Goal: Task Accomplishment & Management: Manage account settings

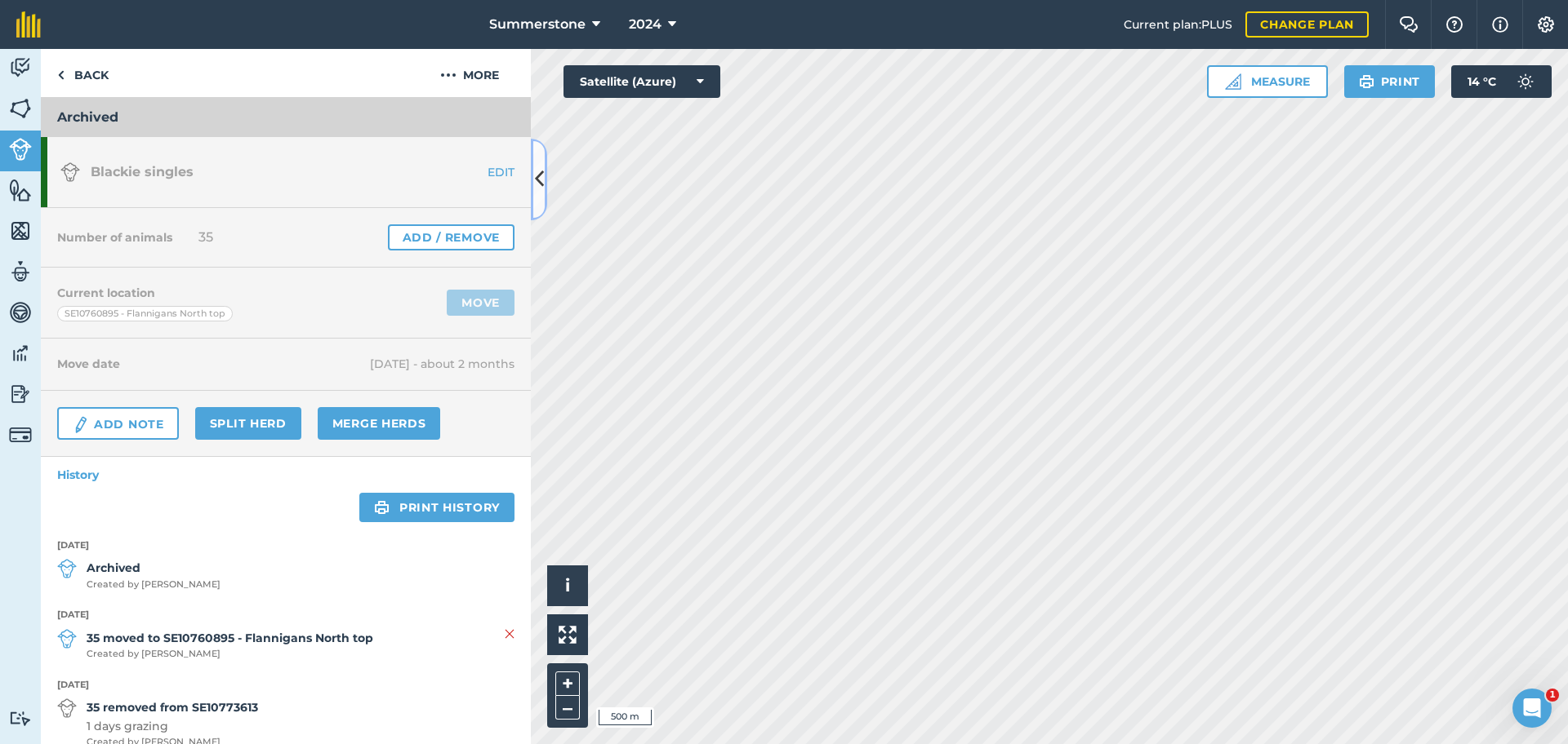
click at [542, 187] on icon at bounding box center [539, 179] width 9 height 28
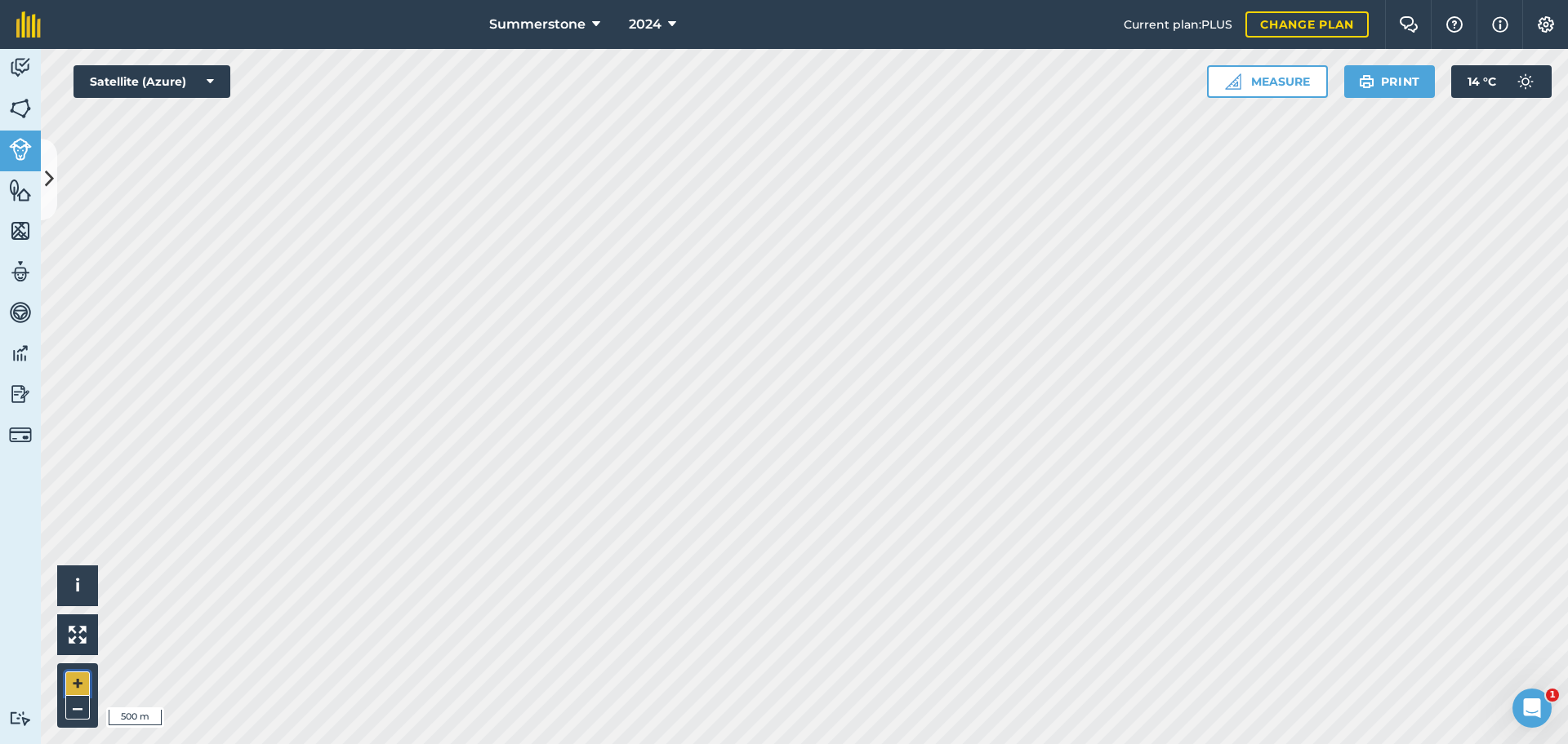
click at [77, 680] on button "+" at bounding box center [78, 684] width 25 height 25
click at [52, 192] on icon at bounding box center [49, 179] width 9 height 28
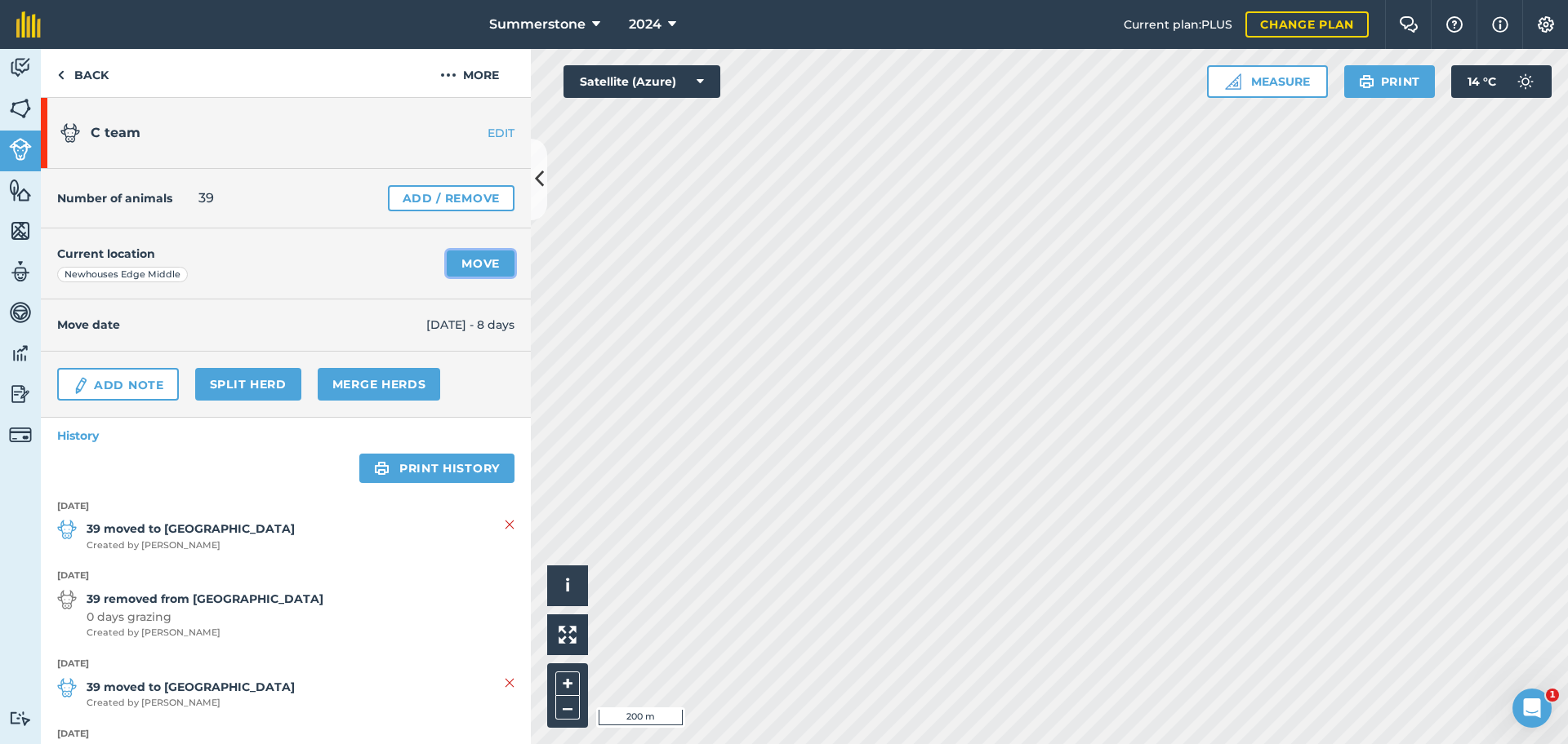
click at [471, 260] on link "Move" at bounding box center [481, 264] width 67 height 26
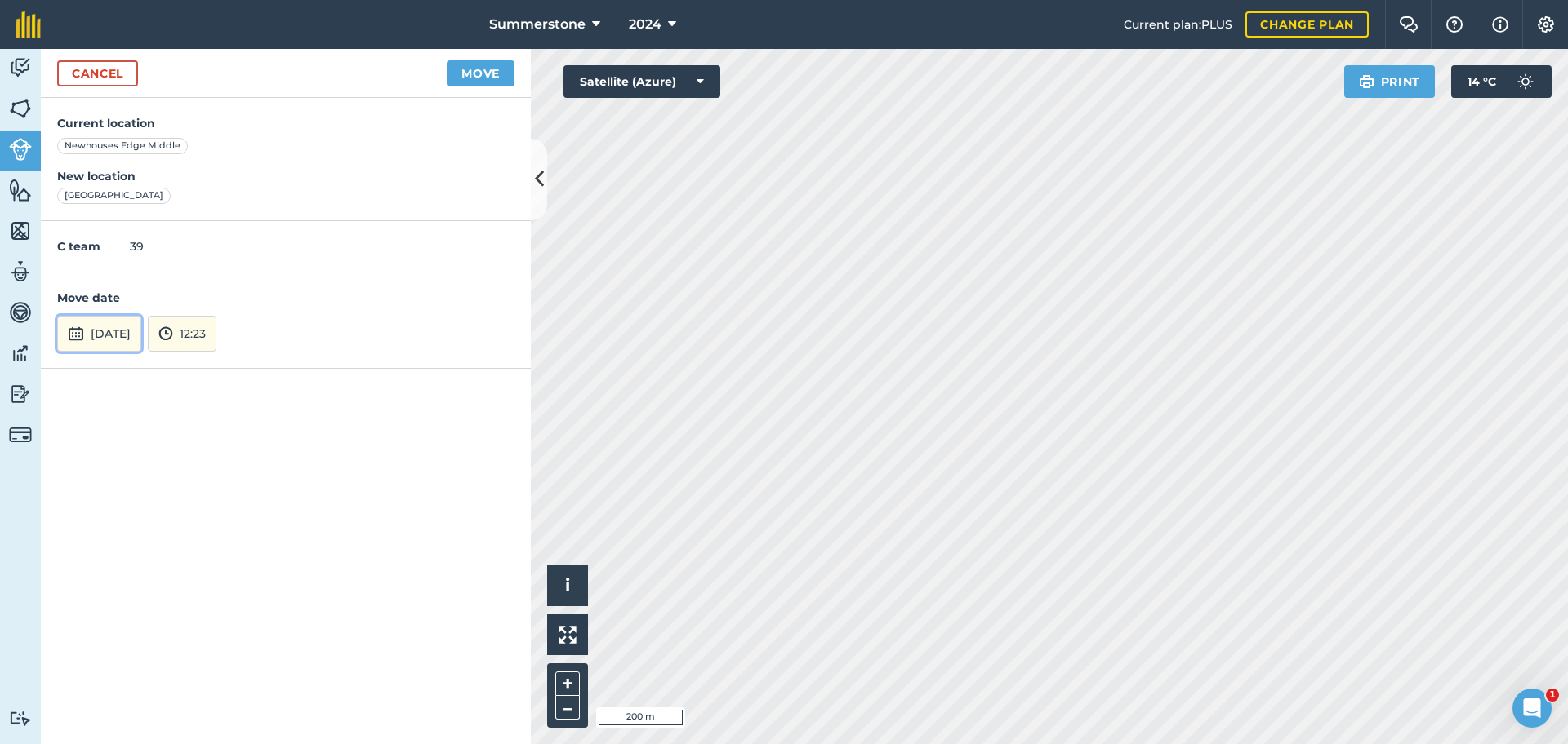
click at [141, 336] on button "[DATE]" at bounding box center [99, 333] width 84 height 36
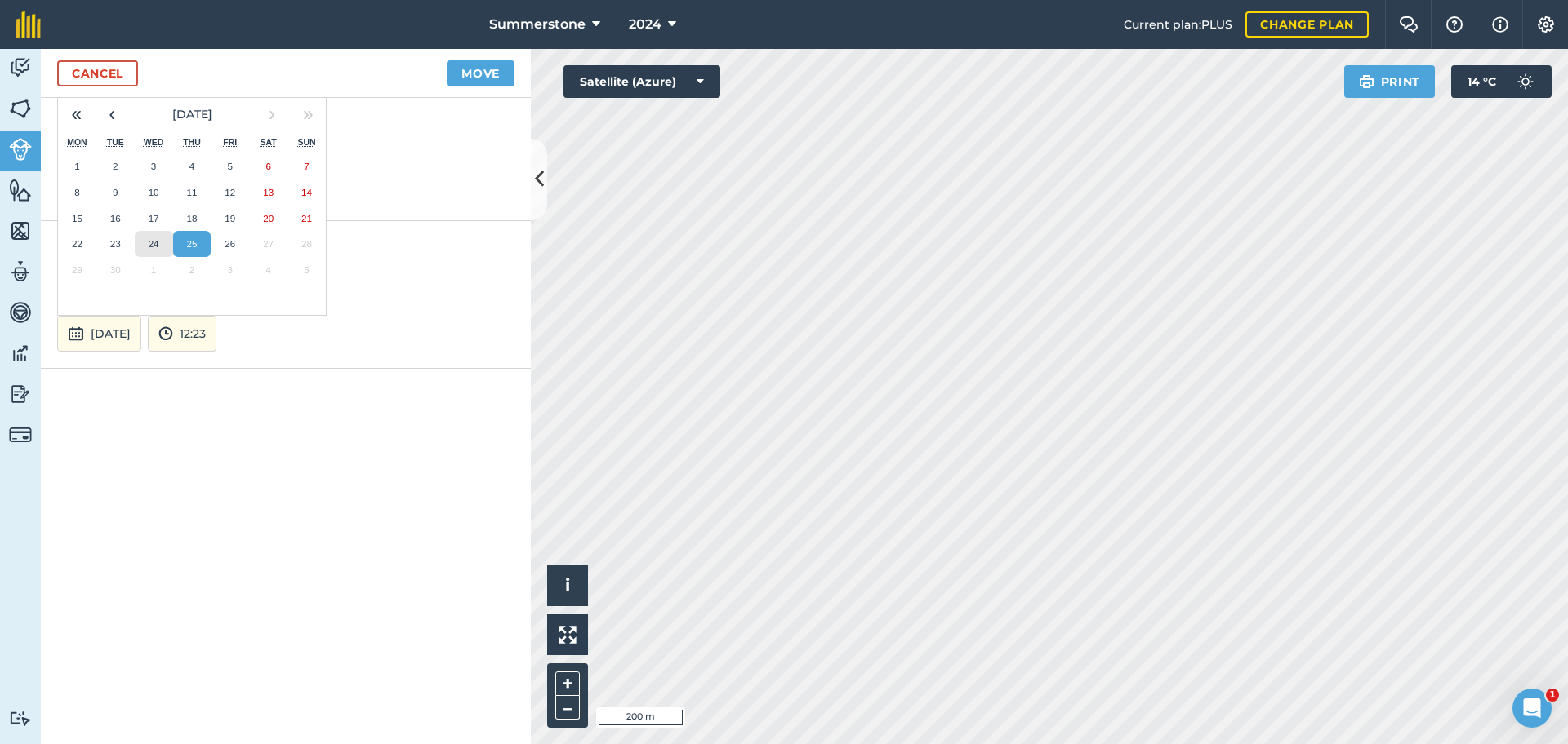
click at [151, 242] on abbr "24" at bounding box center [154, 243] width 11 height 11
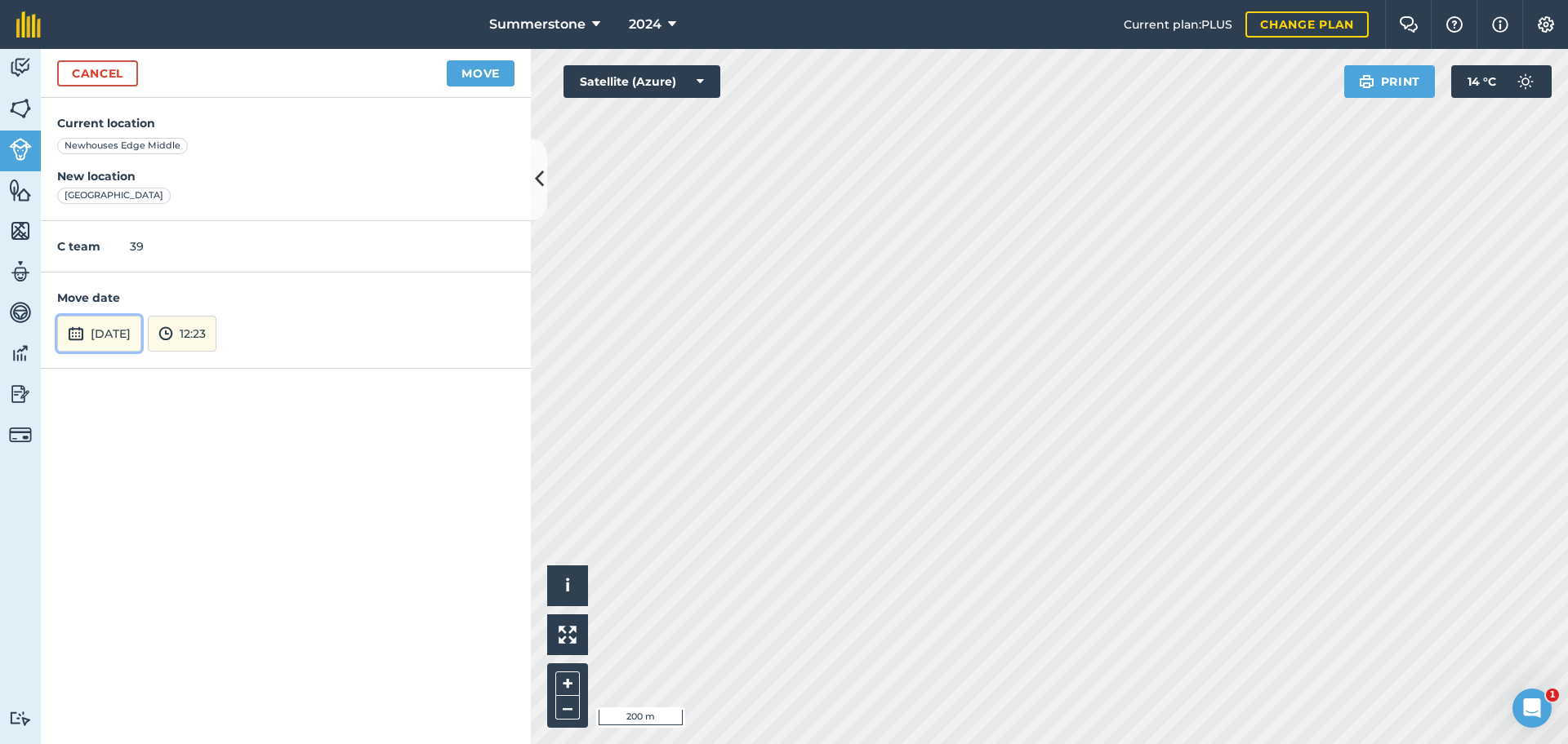
click at [131, 336] on button "[DATE]" at bounding box center [99, 333] width 84 height 36
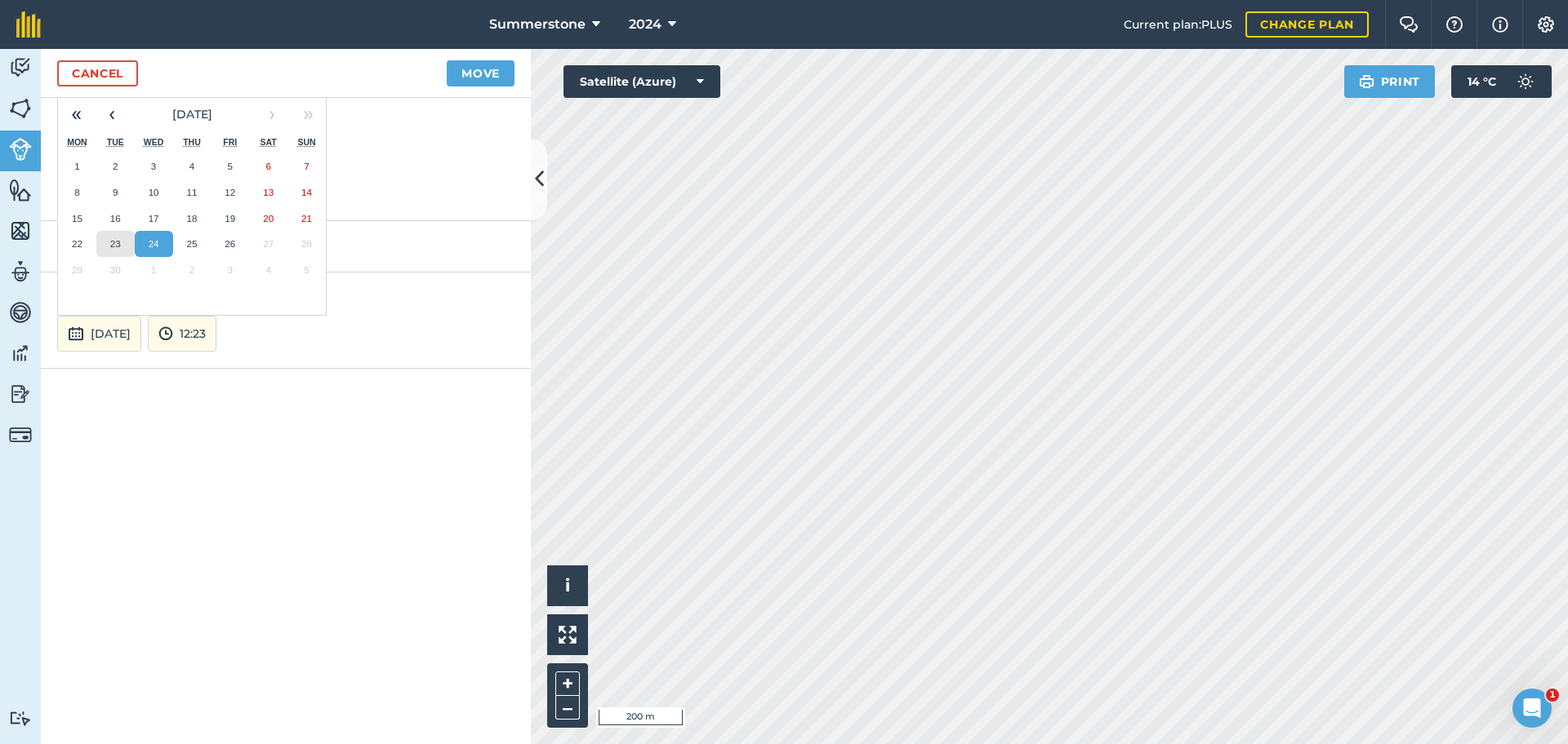
click at [120, 238] on abbr "23" at bounding box center [116, 243] width 11 height 11
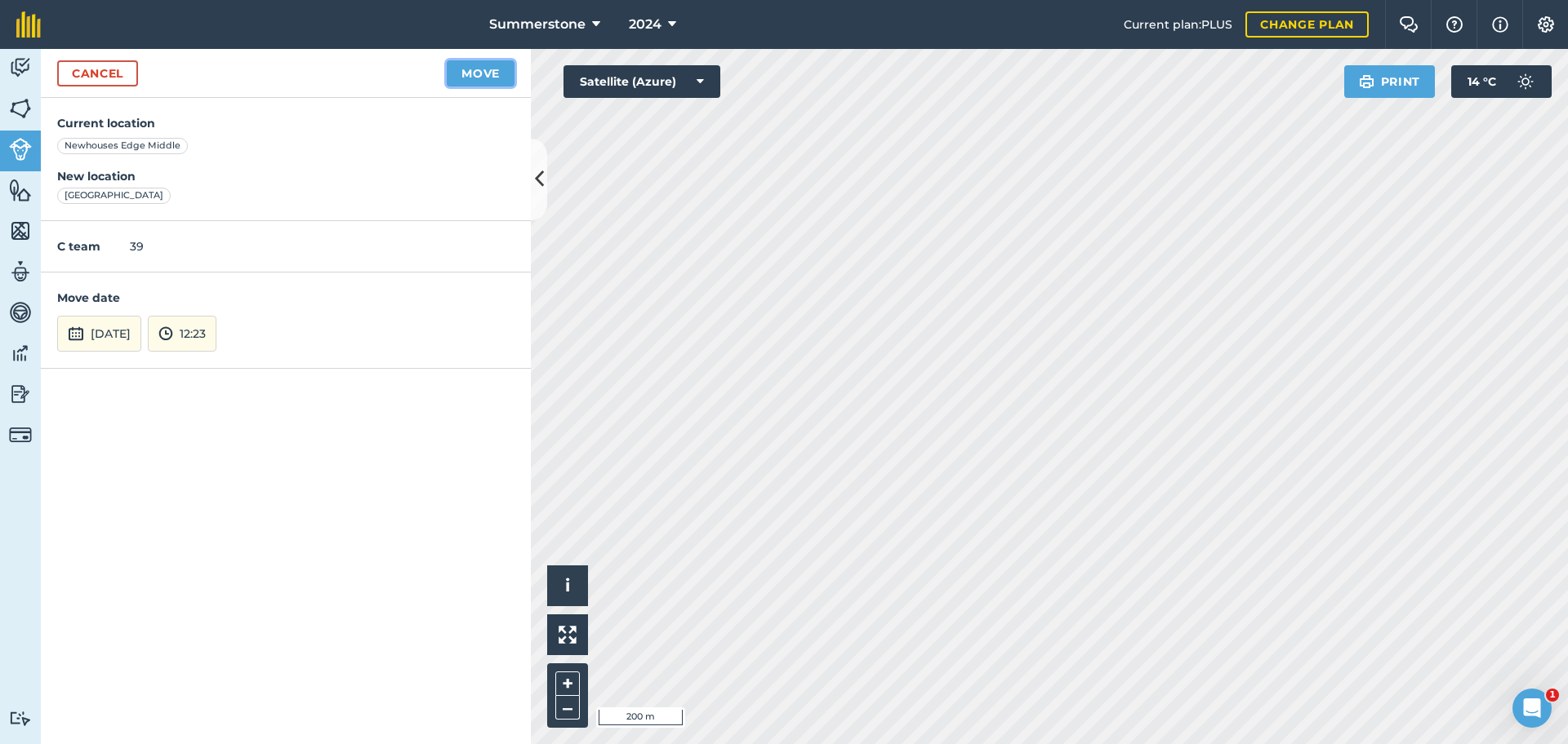
click at [469, 73] on button "Move" at bounding box center [481, 73] width 67 height 26
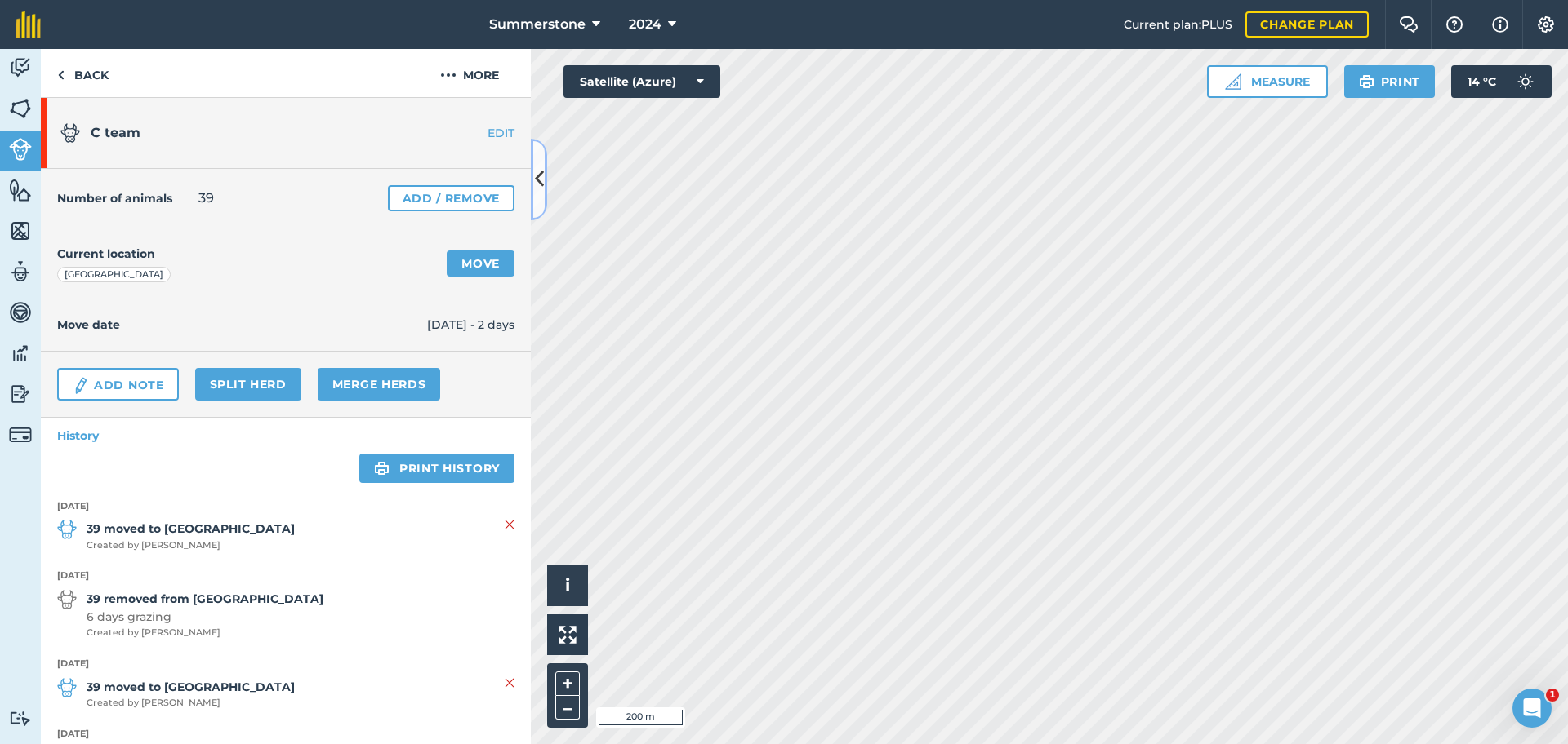
click at [535, 179] on icon at bounding box center [539, 179] width 9 height 28
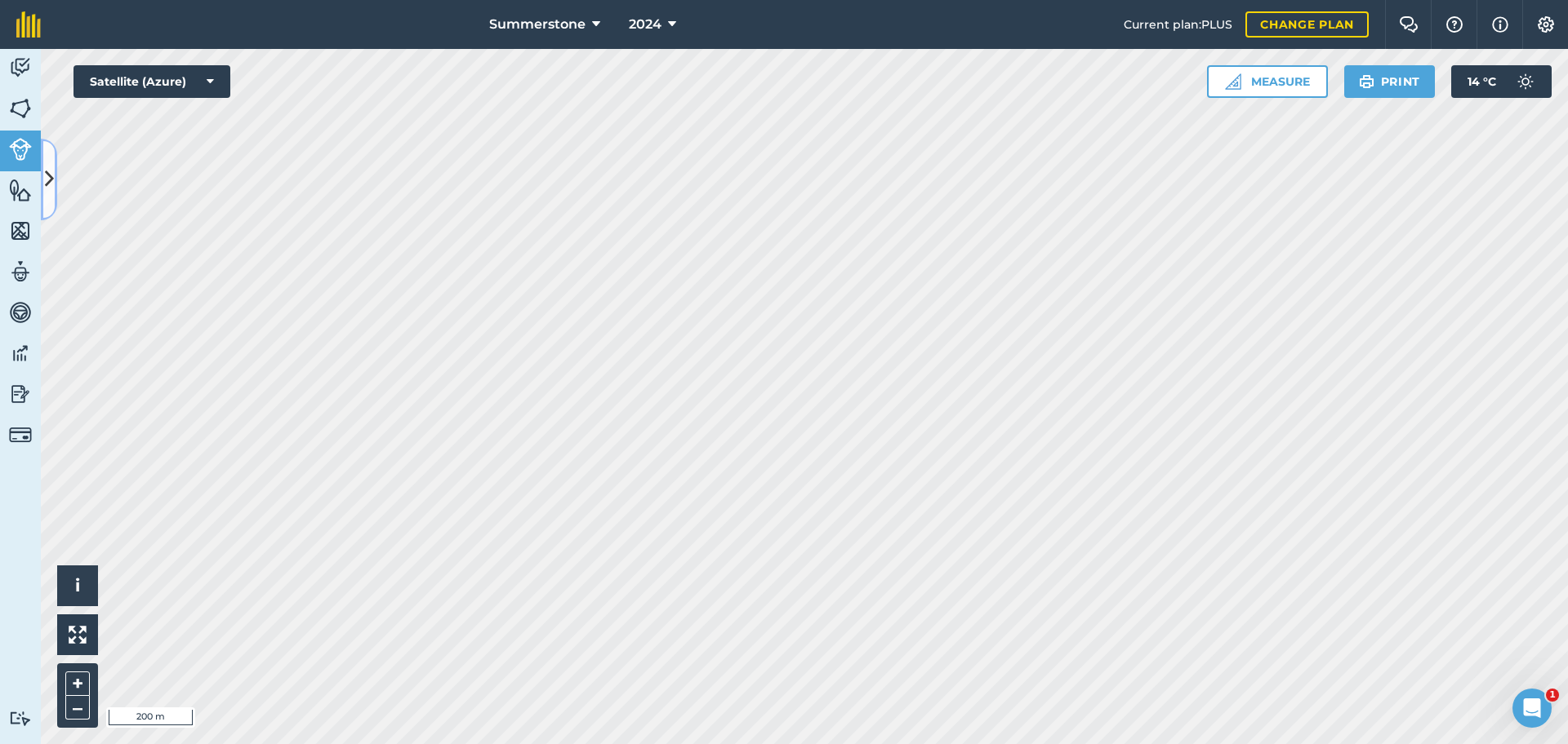
click at [46, 197] on button at bounding box center [49, 180] width 16 height 82
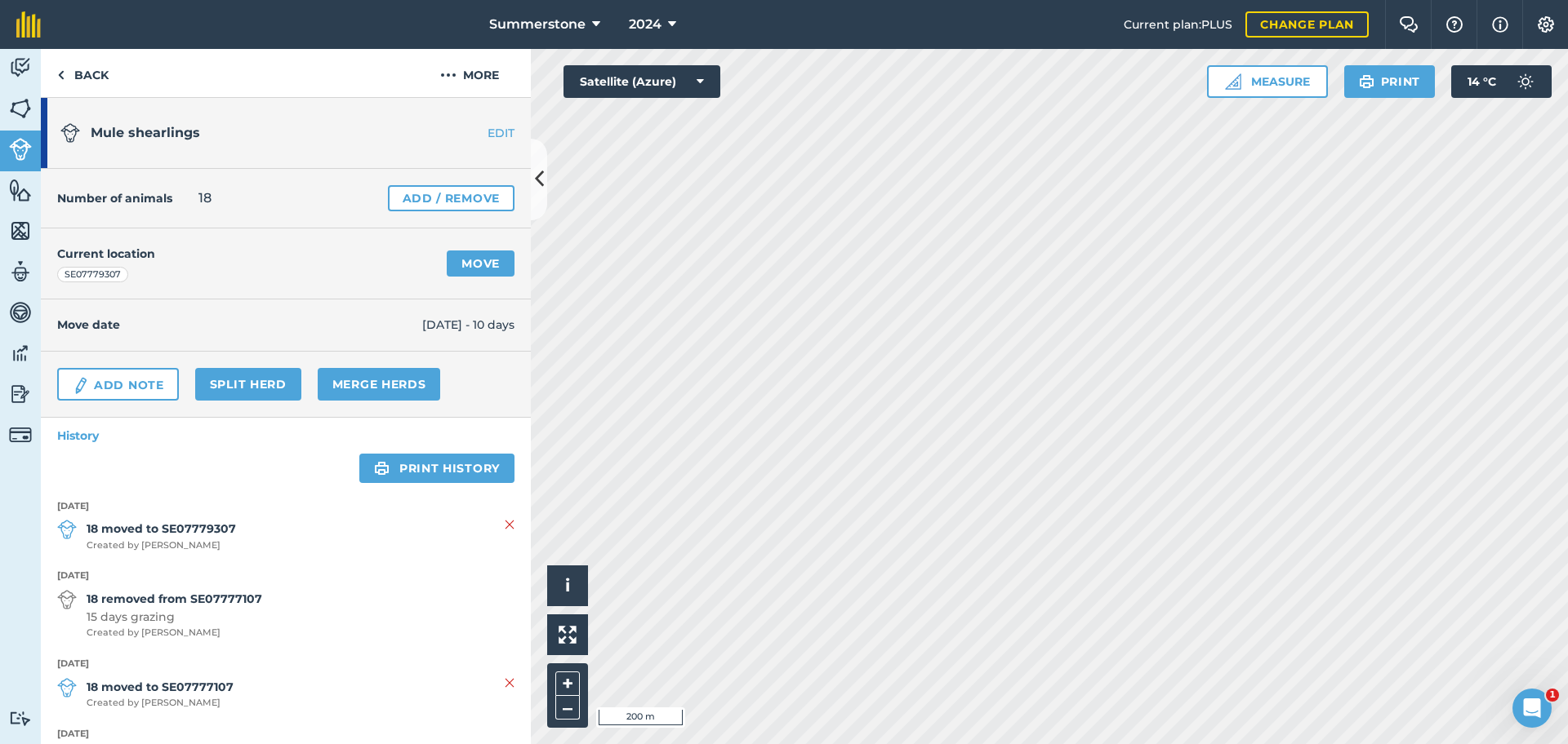
click at [480, 137] on link "EDIT" at bounding box center [479, 133] width 103 height 16
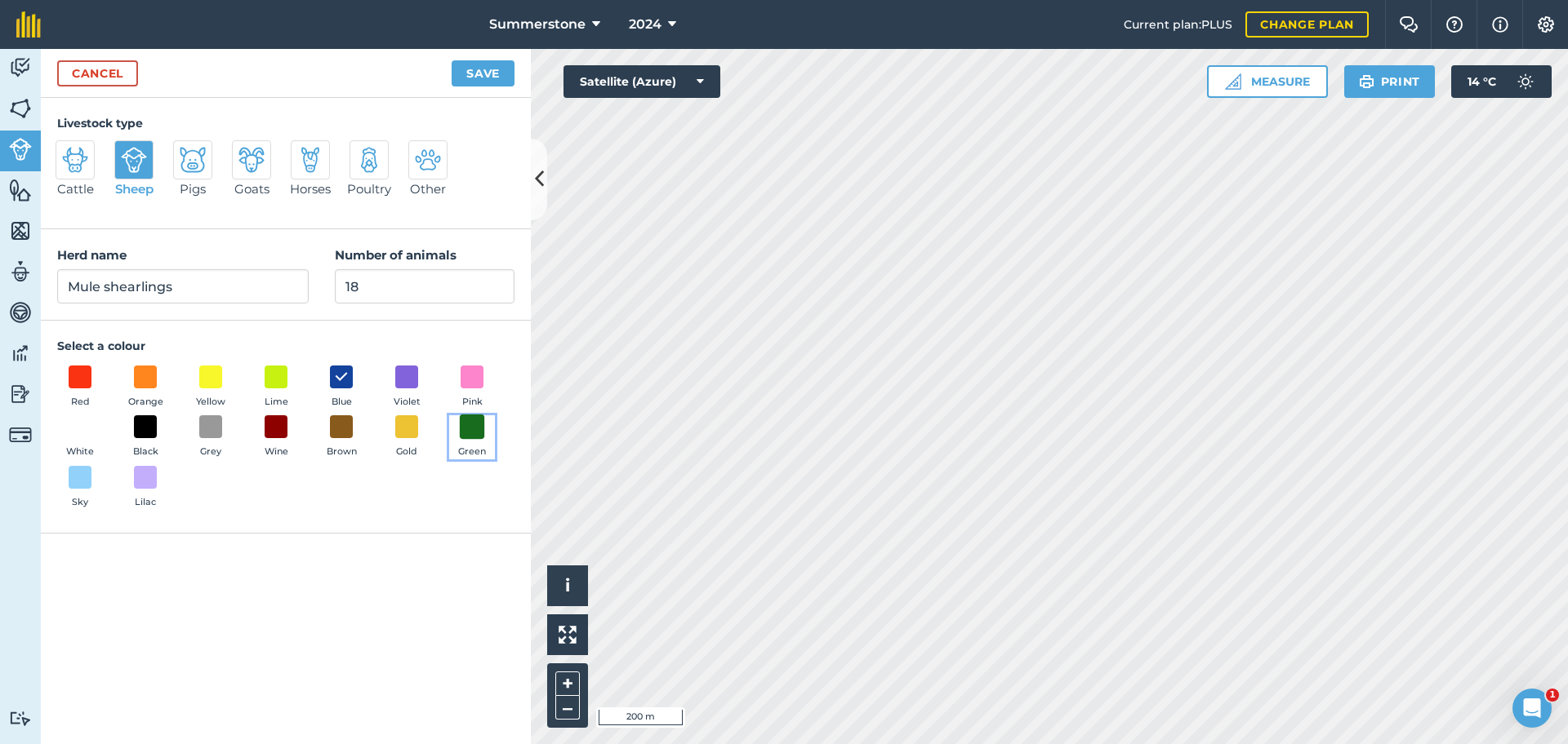
click at [474, 432] on span at bounding box center [472, 428] width 26 height 26
click at [480, 69] on button "Save" at bounding box center [483, 73] width 63 height 26
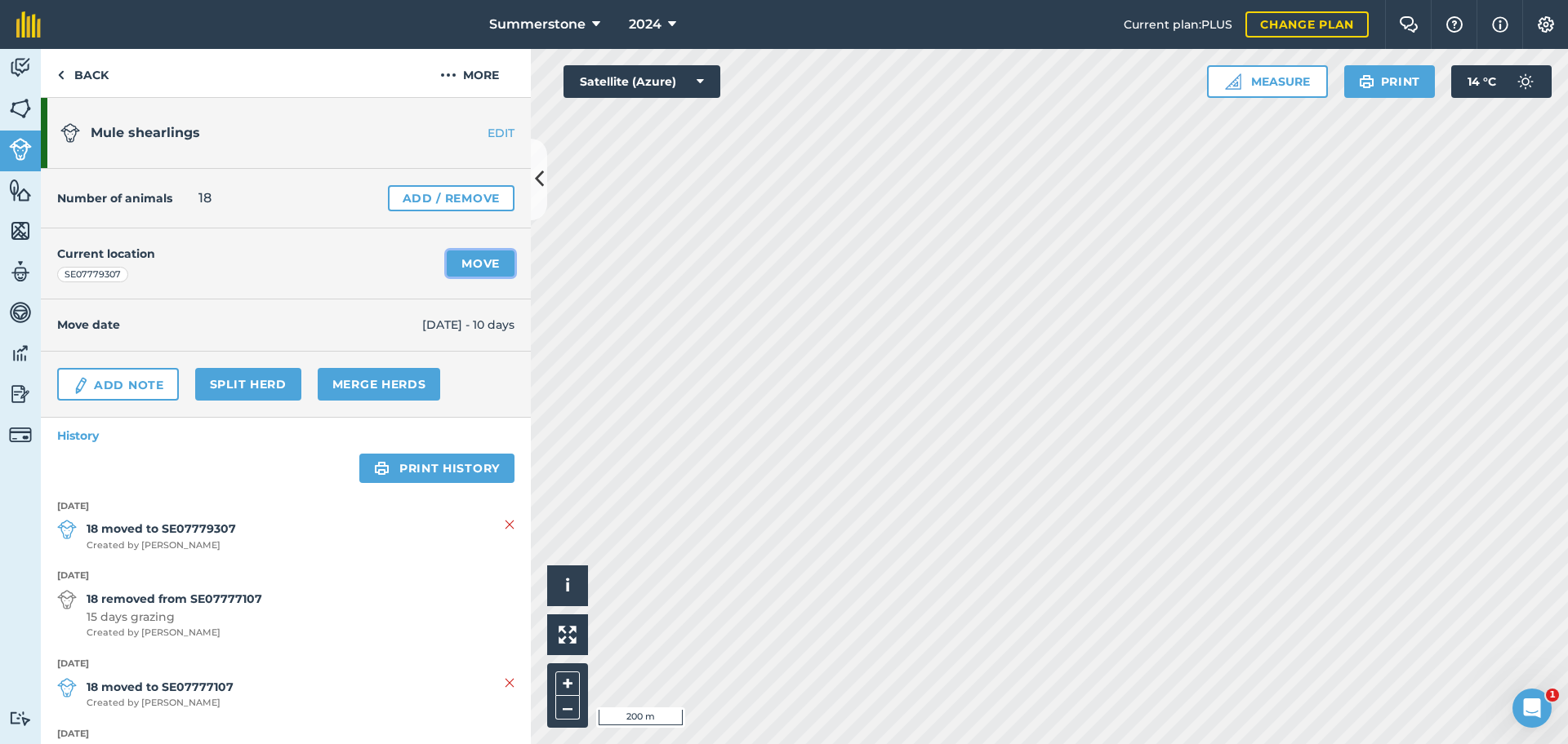
click at [473, 264] on link "Move" at bounding box center [481, 264] width 67 height 26
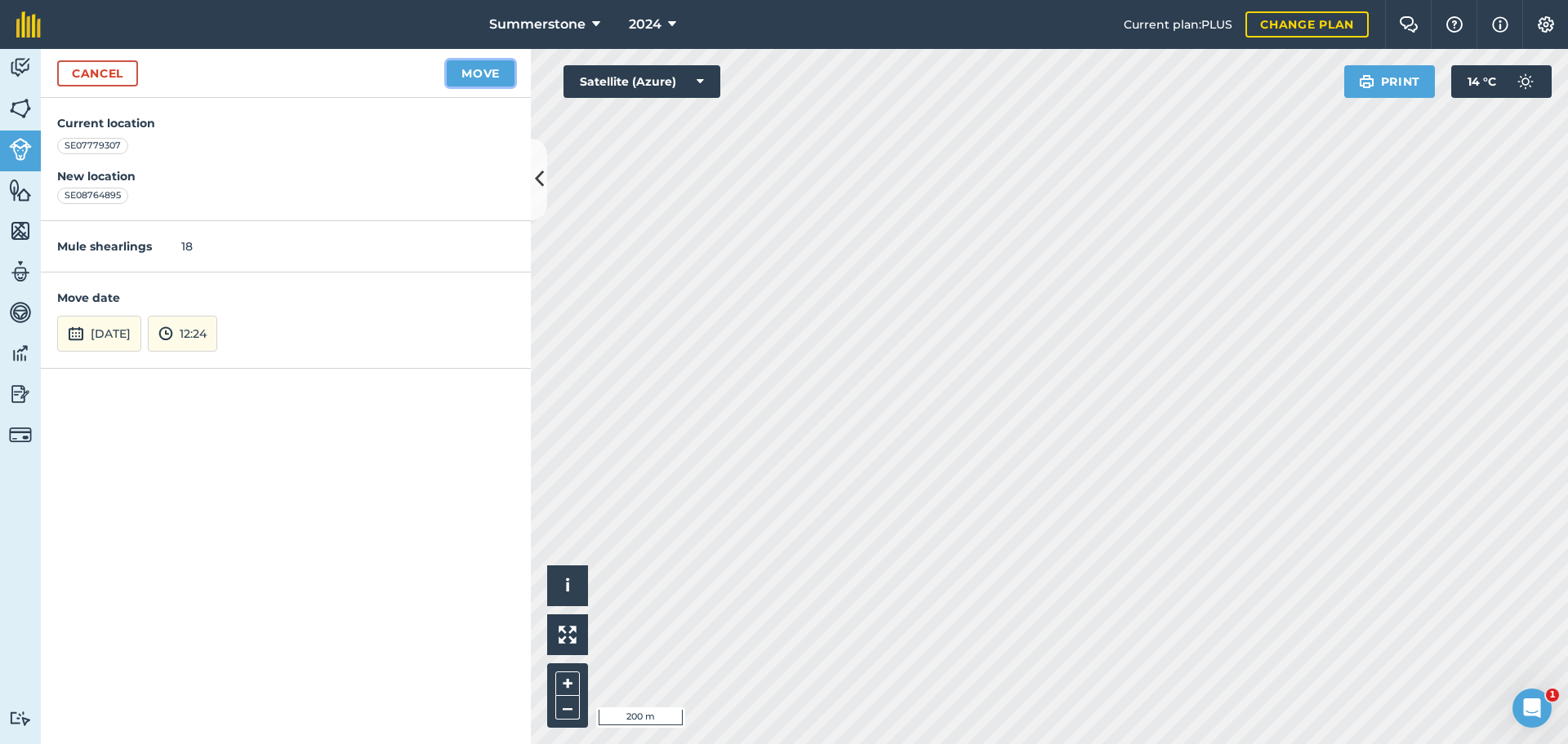
click at [471, 73] on button "Move" at bounding box center [481, 73] width 67 height 26
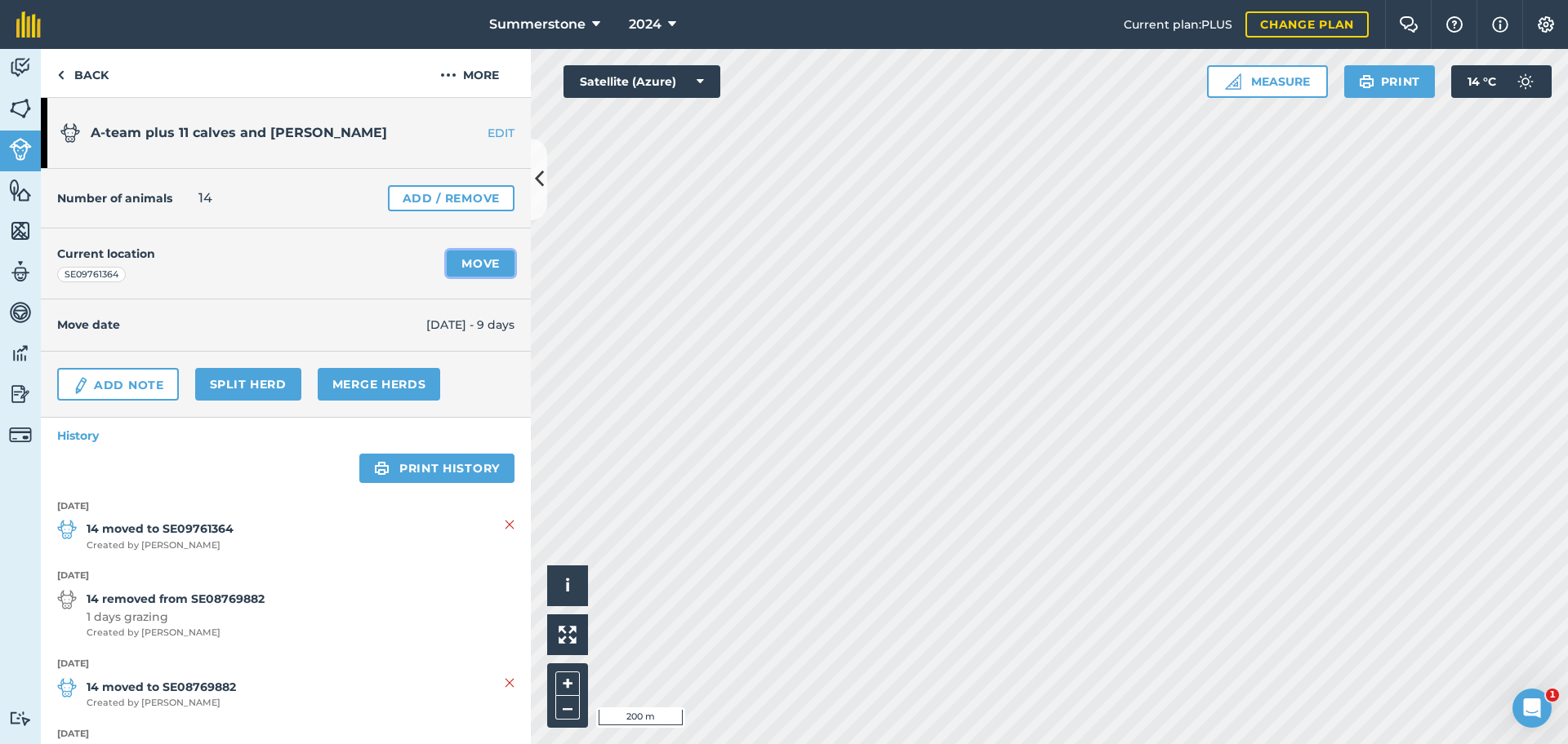
click at [467, 262] on link "Move" at bounding box center [481, 264] width 67 height 26
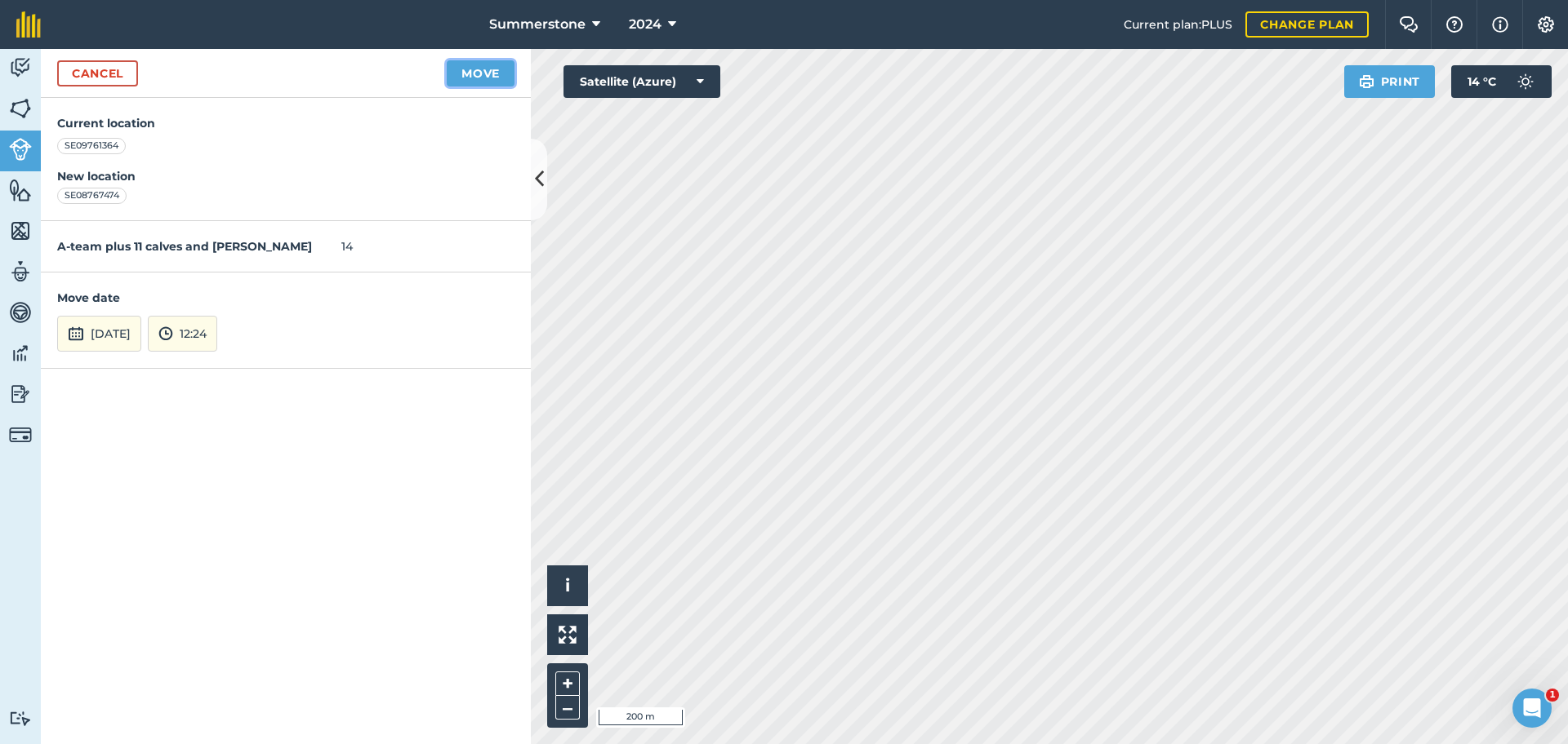
click at [464, 68] on button "Move" at bounding box center [481, 73] width 67 height 26
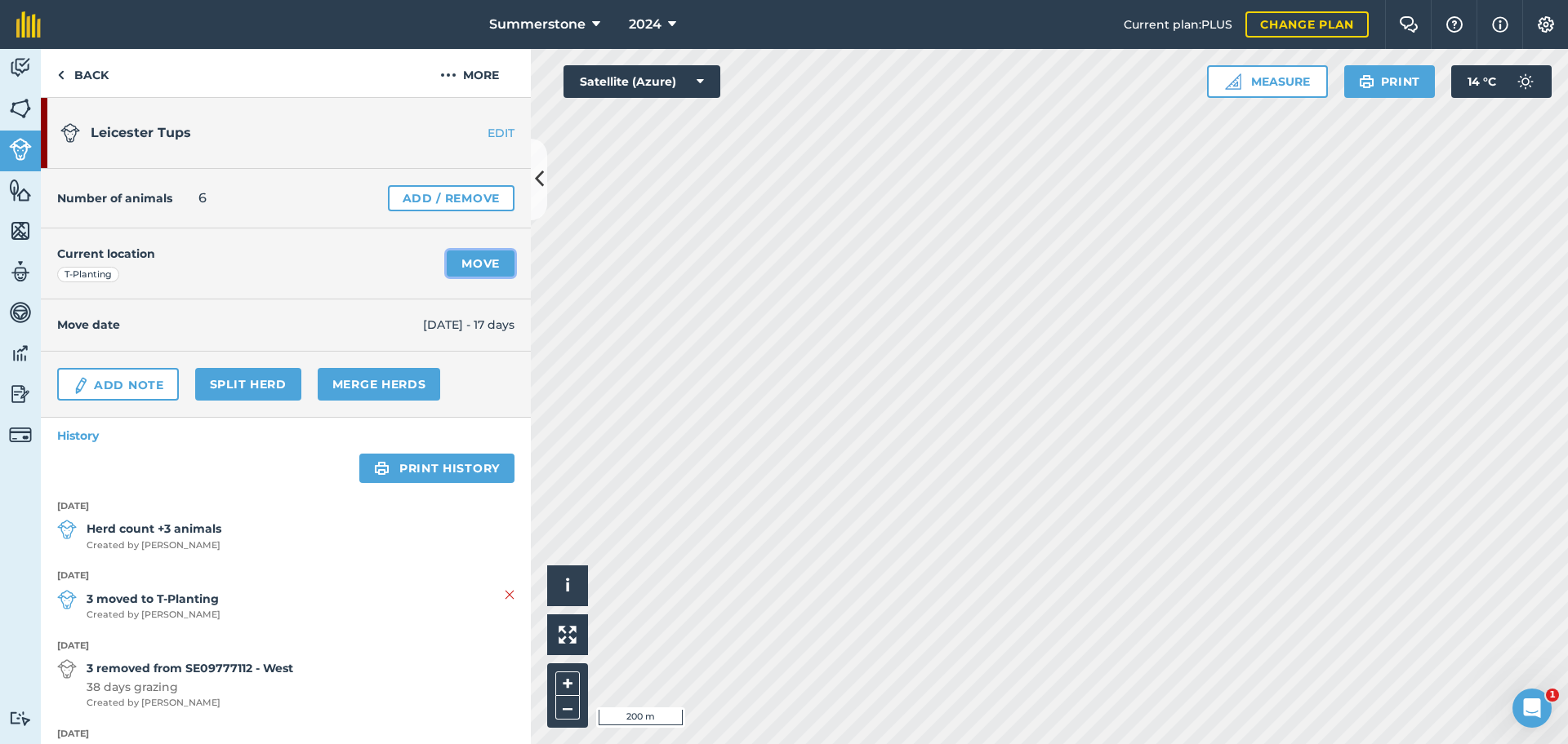
click at [480, 265] on link "Move" at bounding box center [481, 264] width 67 height 26
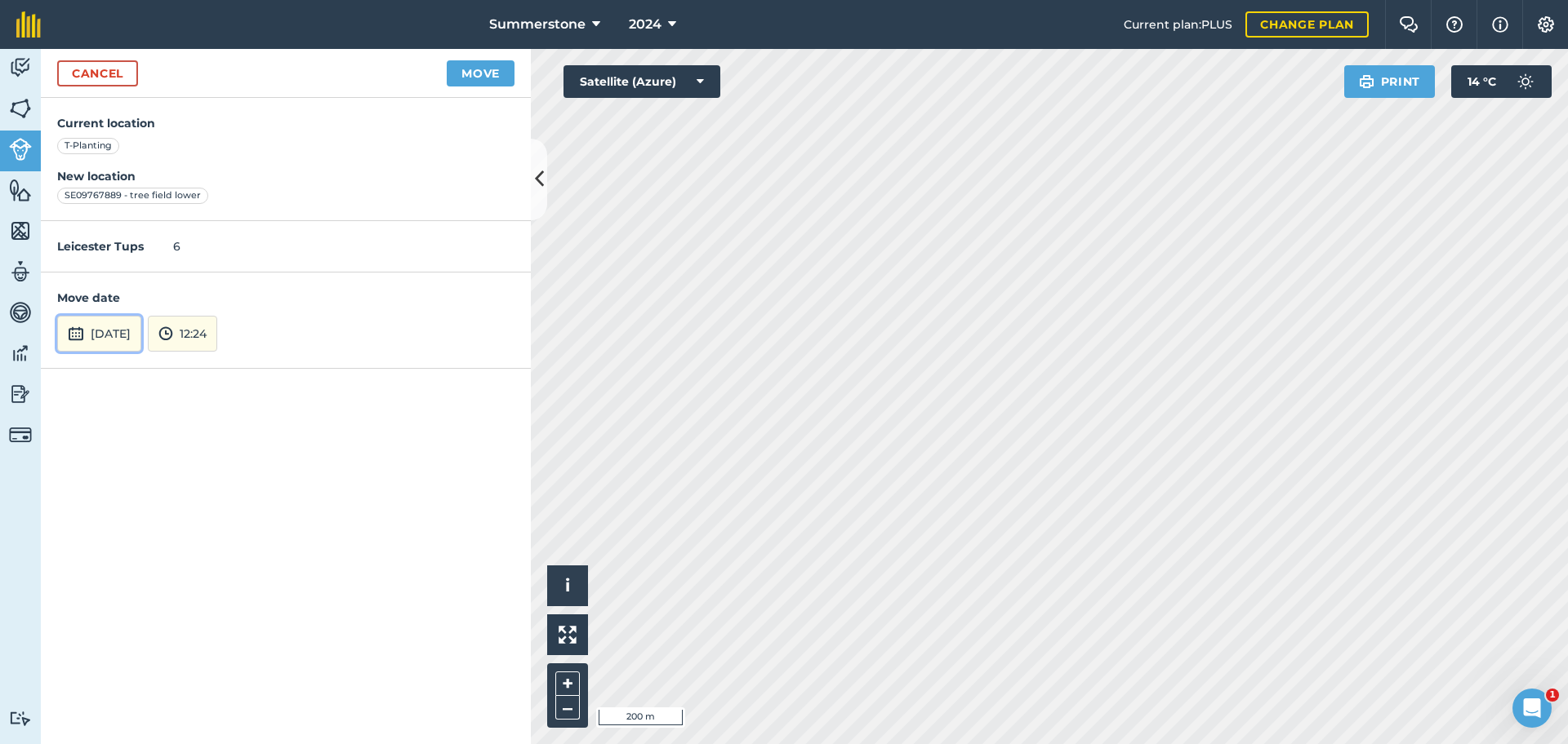
click at [141, 324] on button "[DATE]" at bounding box center [99, 333] width 84 height 36
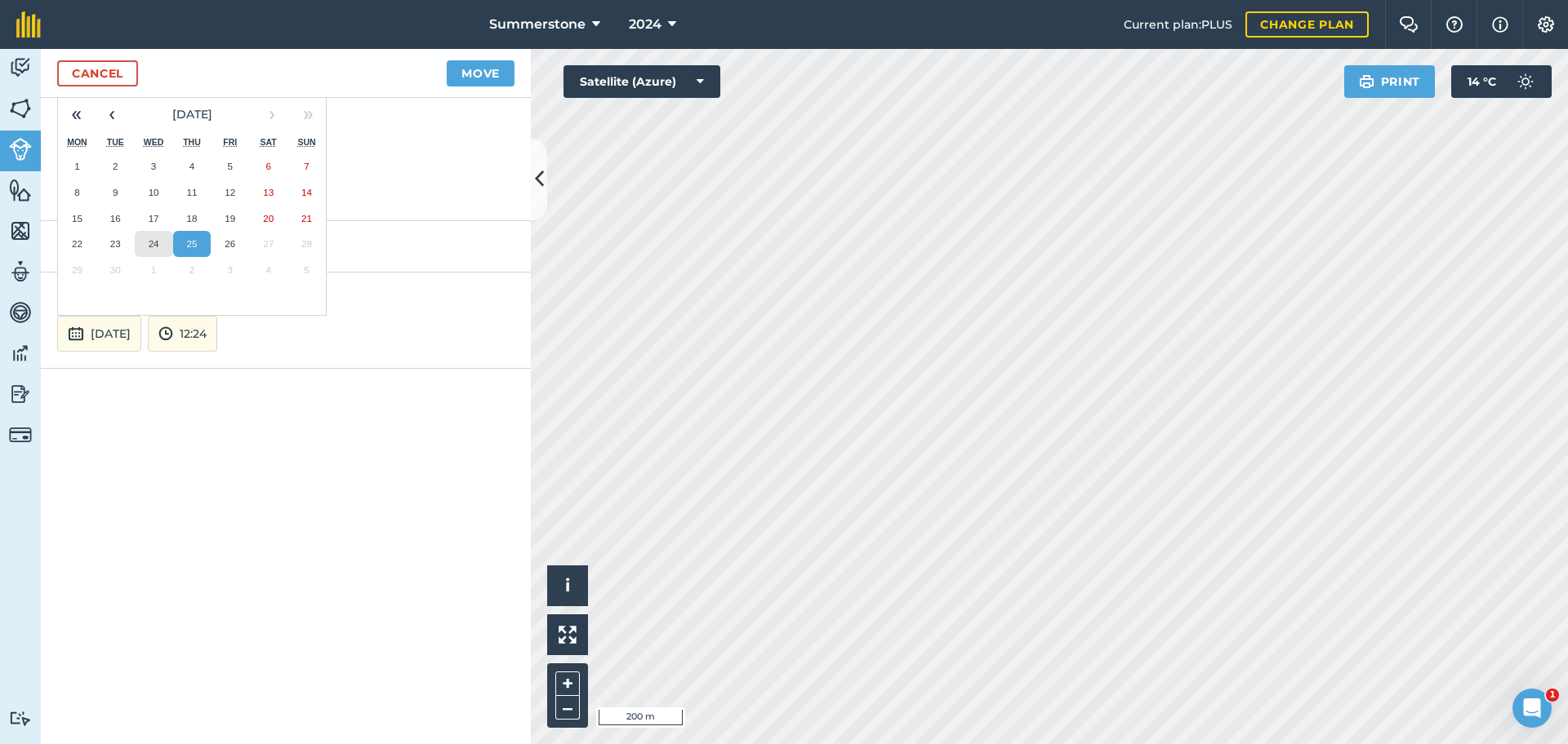
click at [151, 244] on abbr "24" at bounding box center [154, 243] width 11 height 11
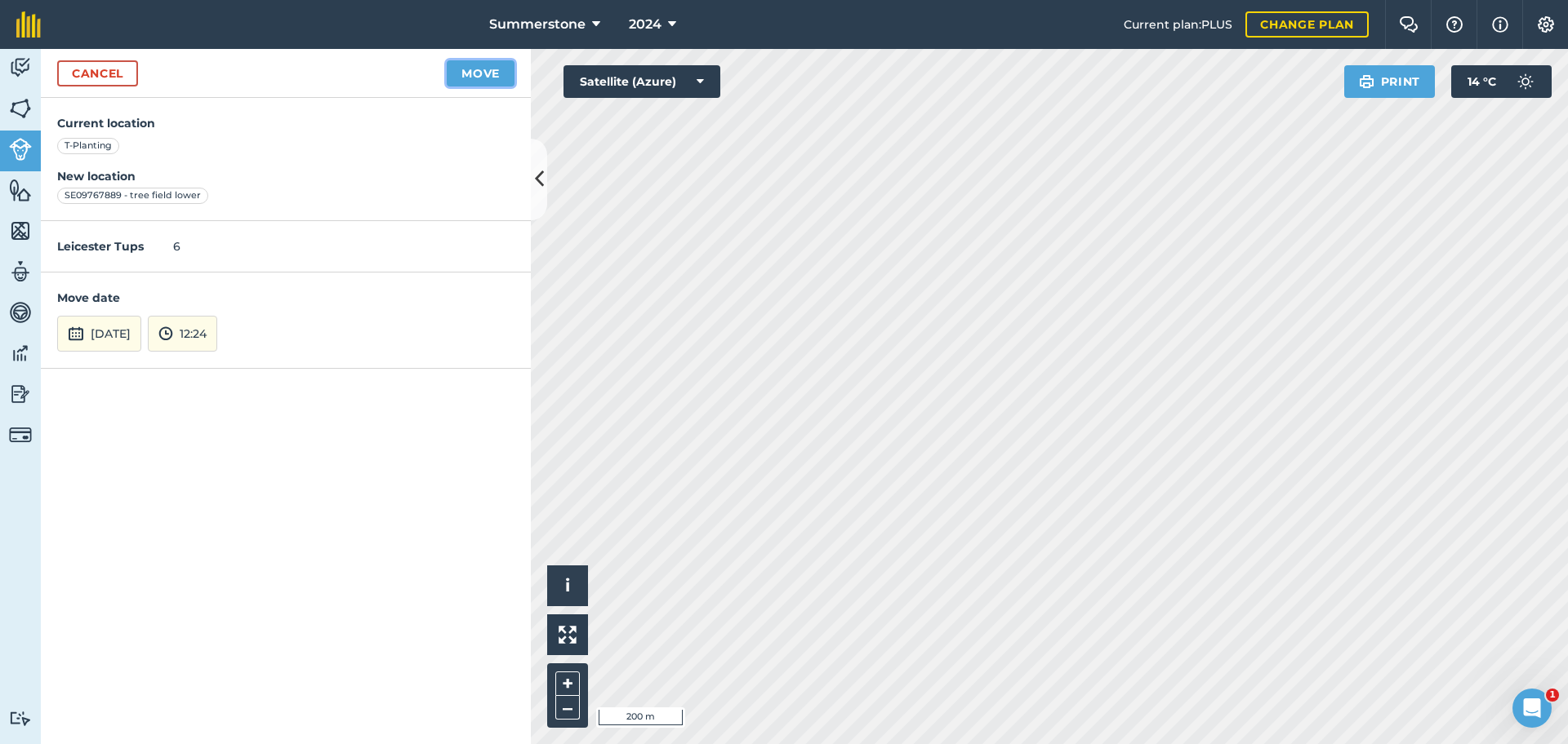
click at [477, 74] on button "Move" at bounding box center [481, 73] width 67 height 26
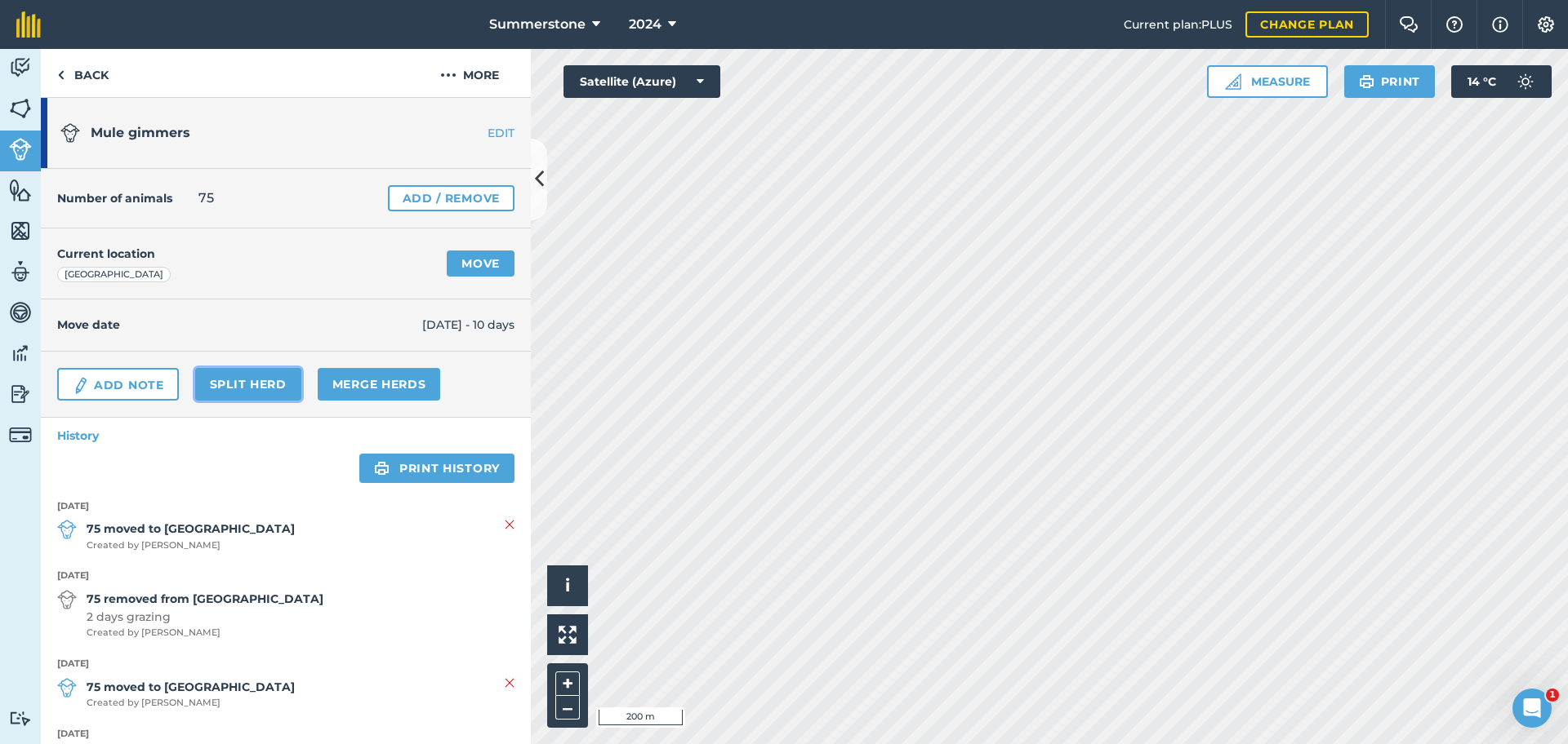
click at [254, 390] on link "Split herd" at bounding box center [248, 385] width 106 height 33
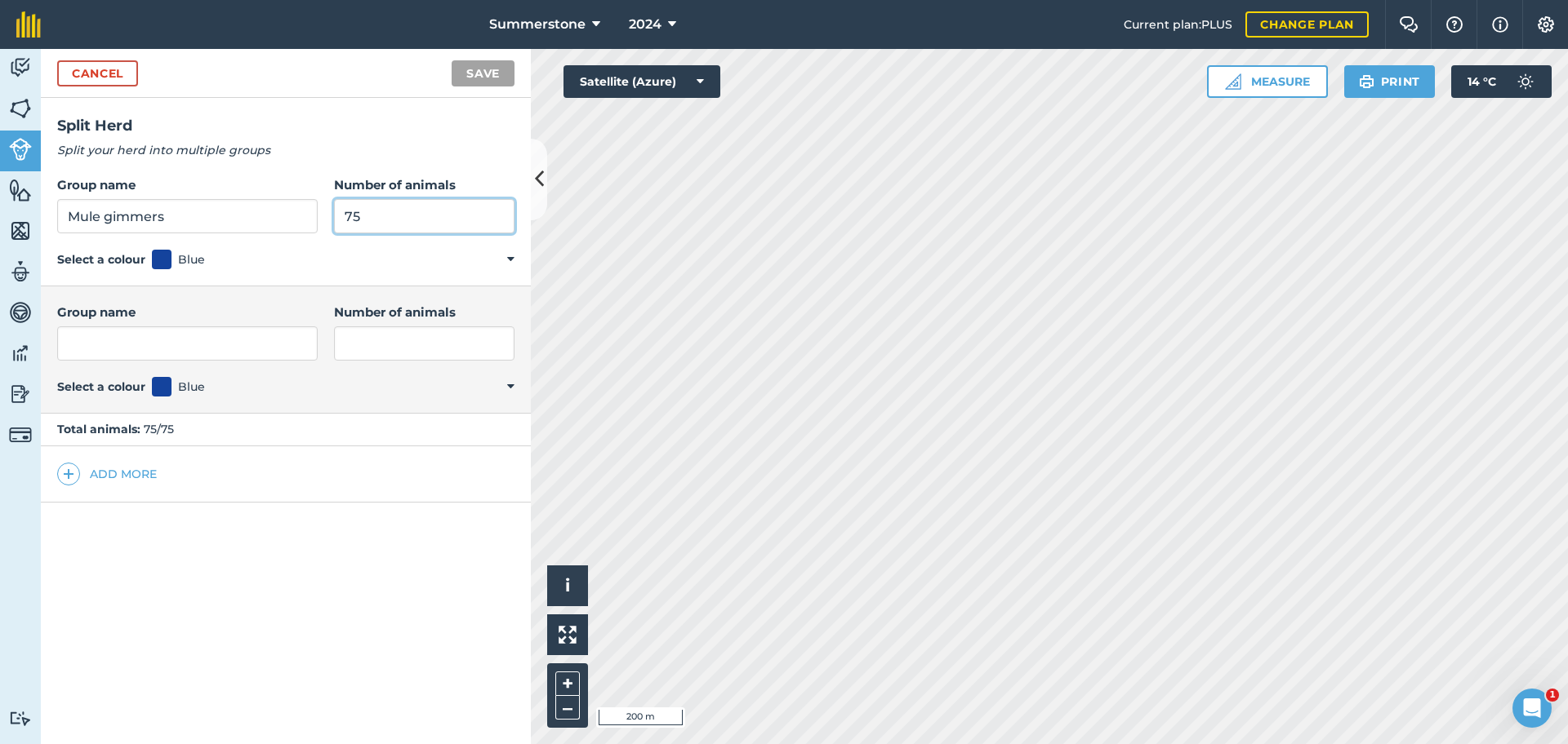
click at [358, 211] on input "75" at bounding box center [424, 216] width 181 height 35
click at [120, 73] on link "Cancel" at bounding box center [98, 73] width 81 height 26
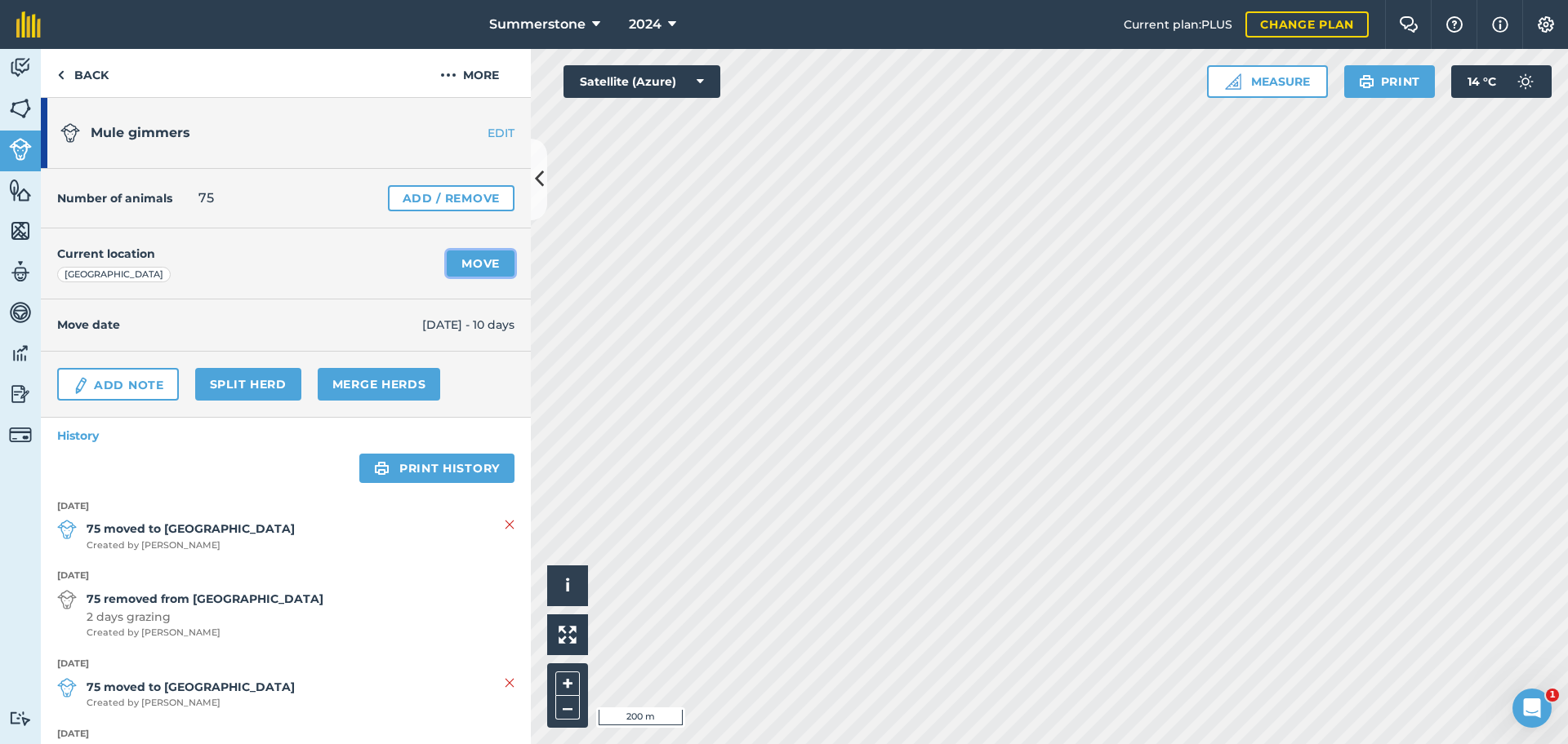
click at [473, 264] on link "Move" at bounding box center [481, 264] width 67 height 26
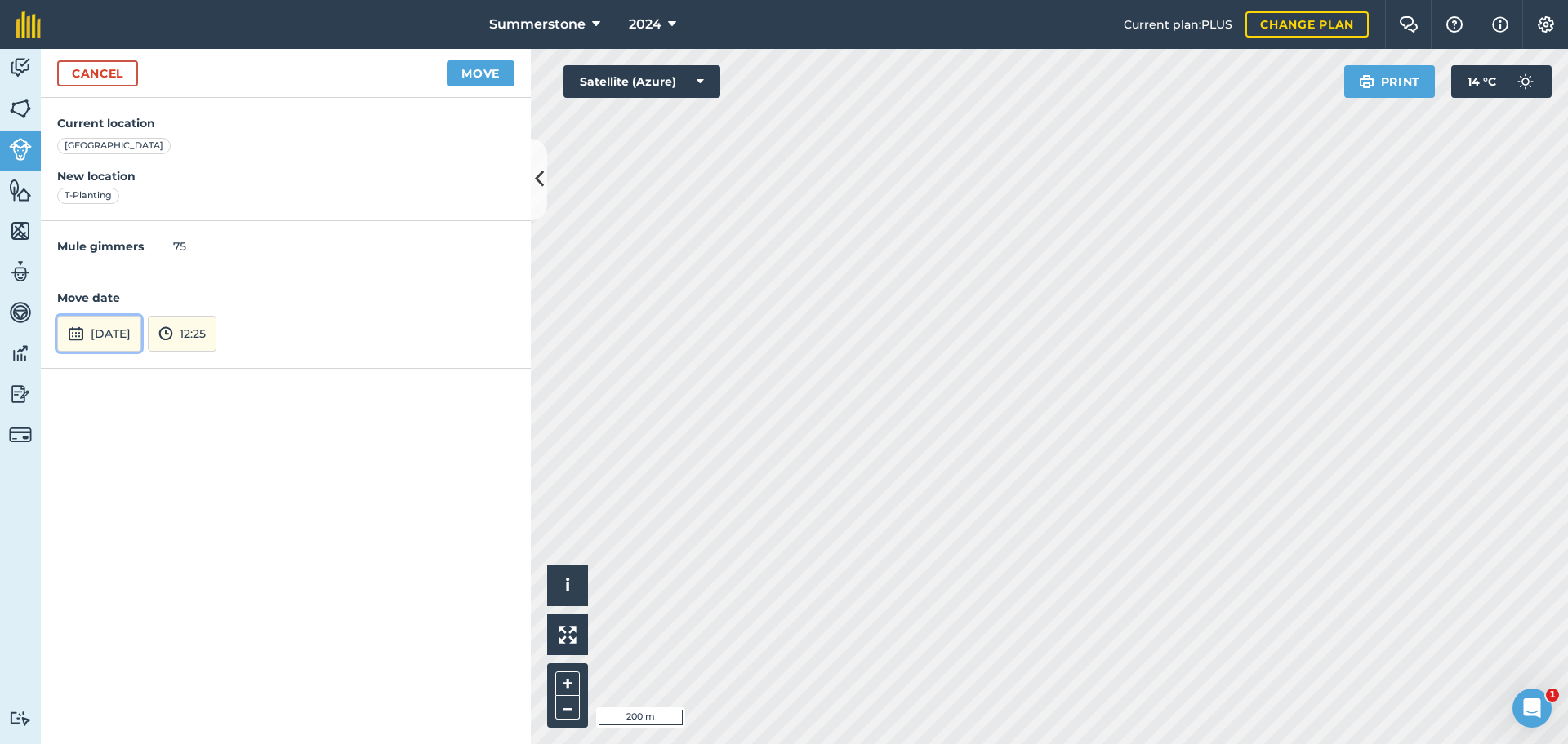
click at [141, 341] on button "[DATE]" at bounding box center [99, 333] width 84 height 36
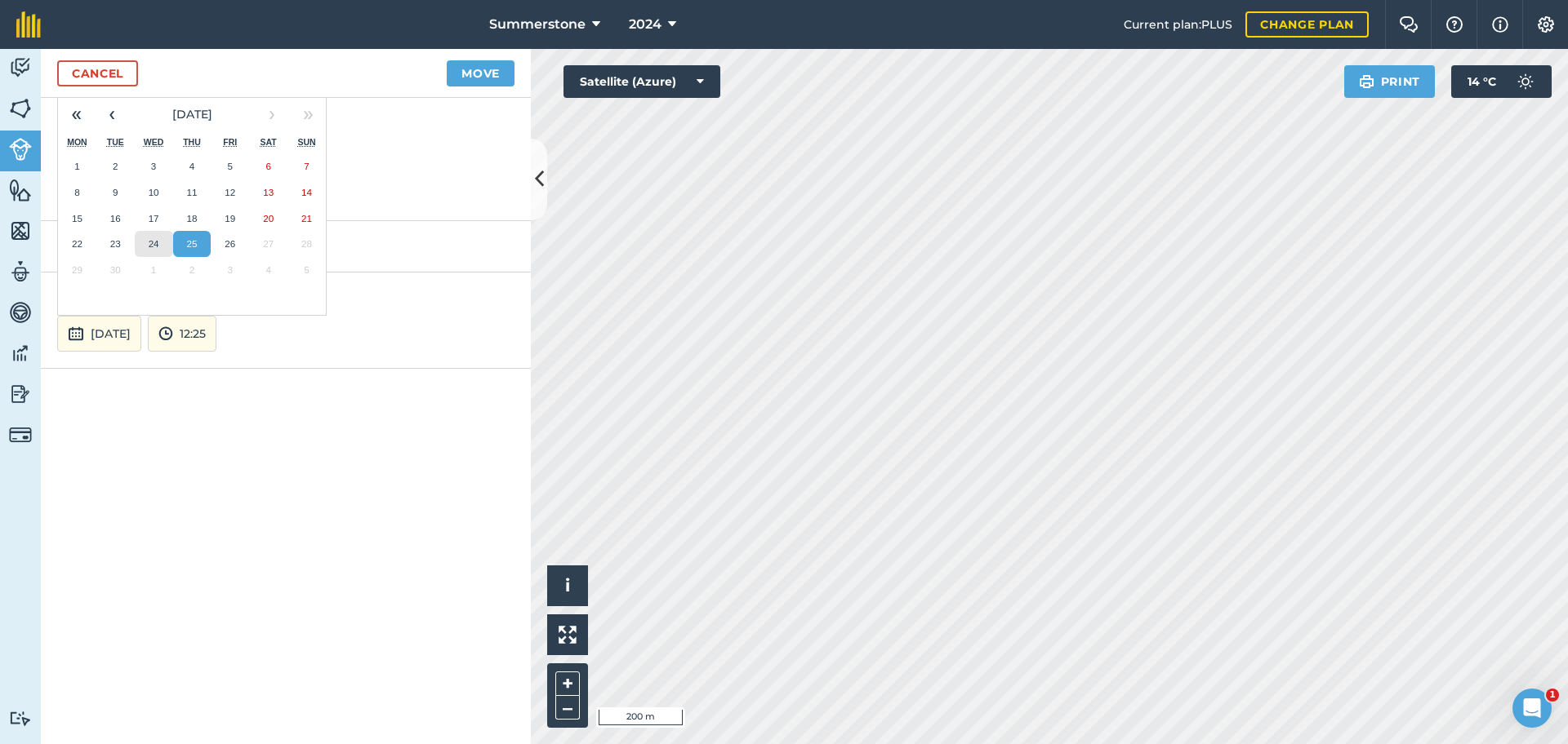
click at [147, 245] on button "24" at bounding box center [154, 243] width 38 height 26
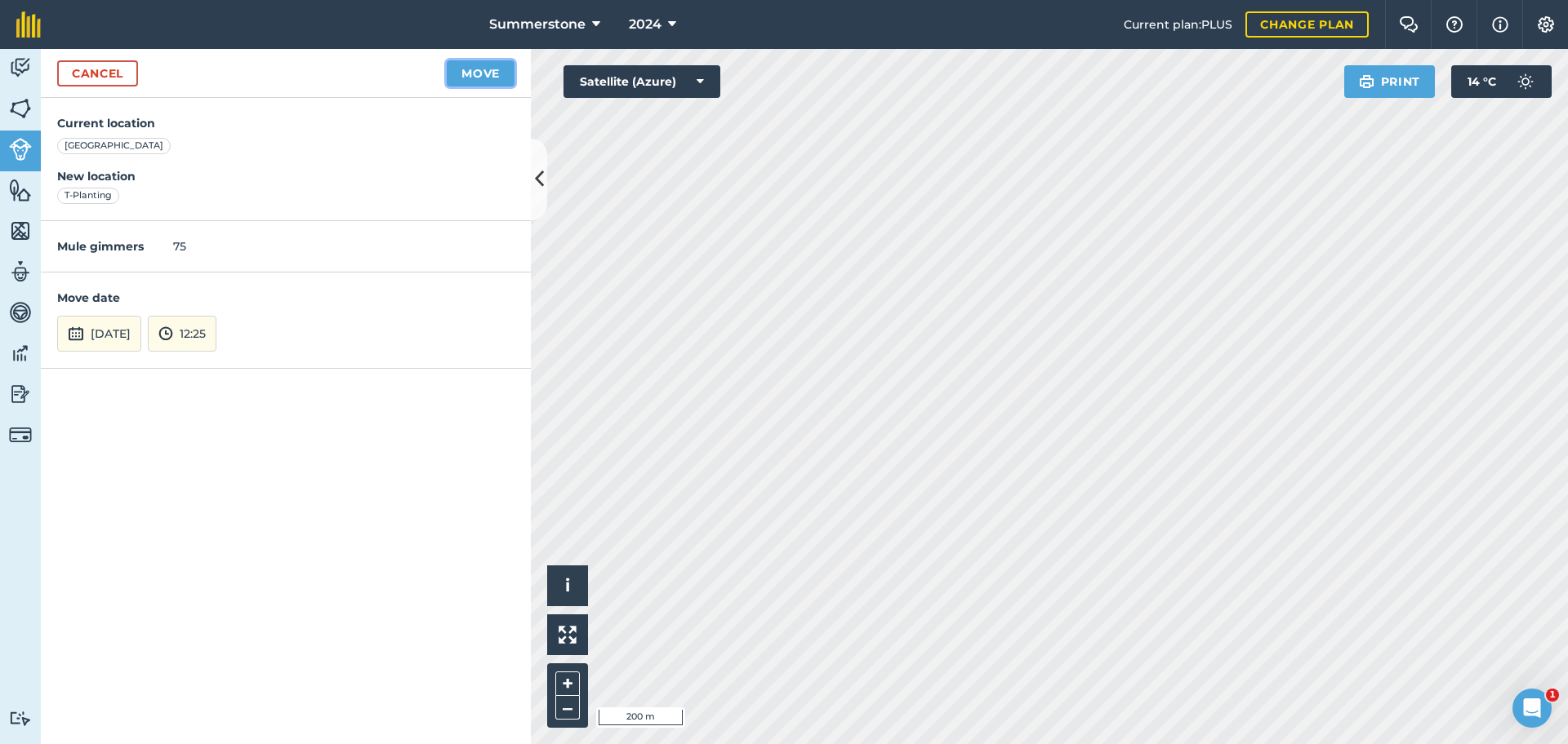
click at [466, 85] on button "Move" at bounding box center [481, 73] width 67 height 26
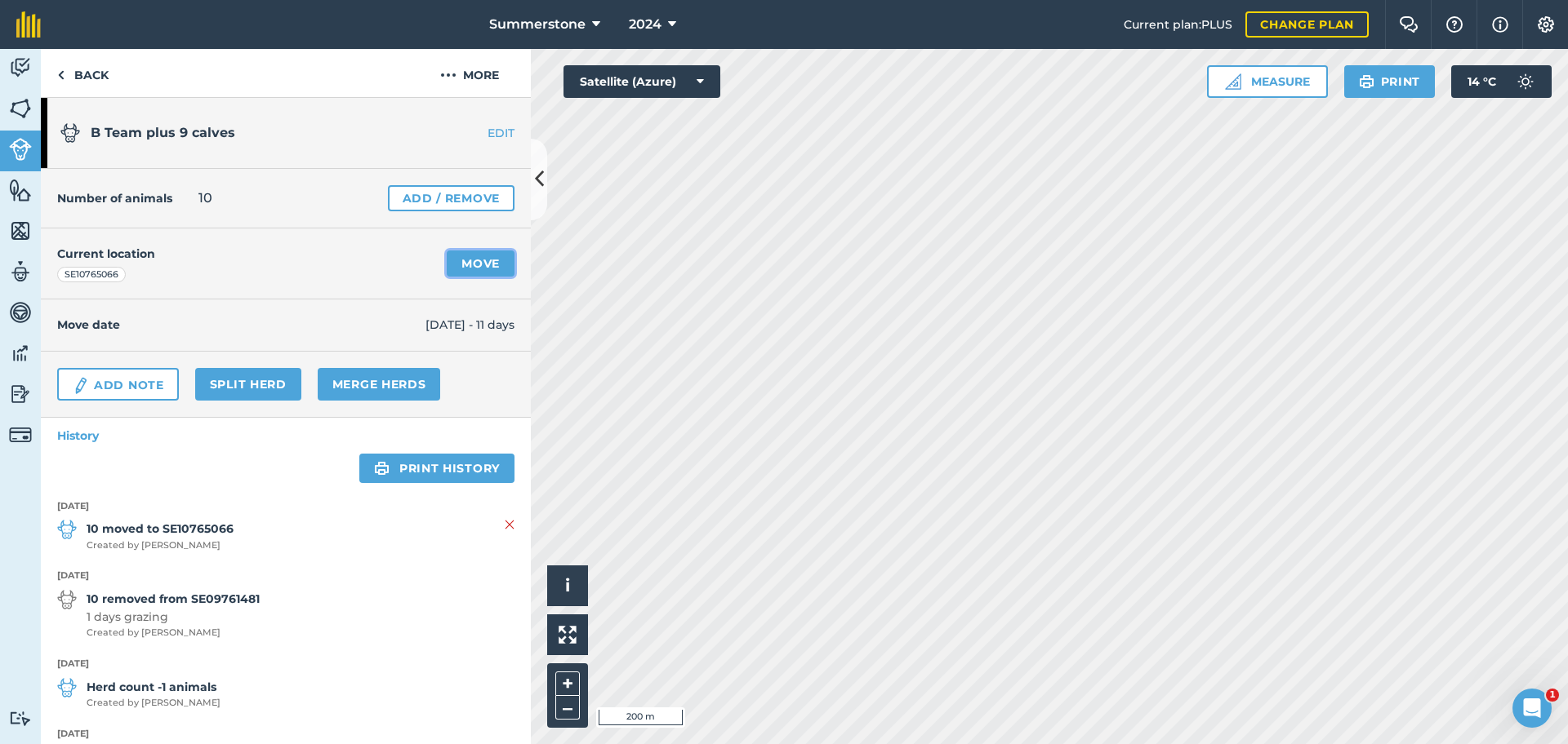
click at [473, 253] on link "Move" at bounding box center [481, 264] width 67 height 26
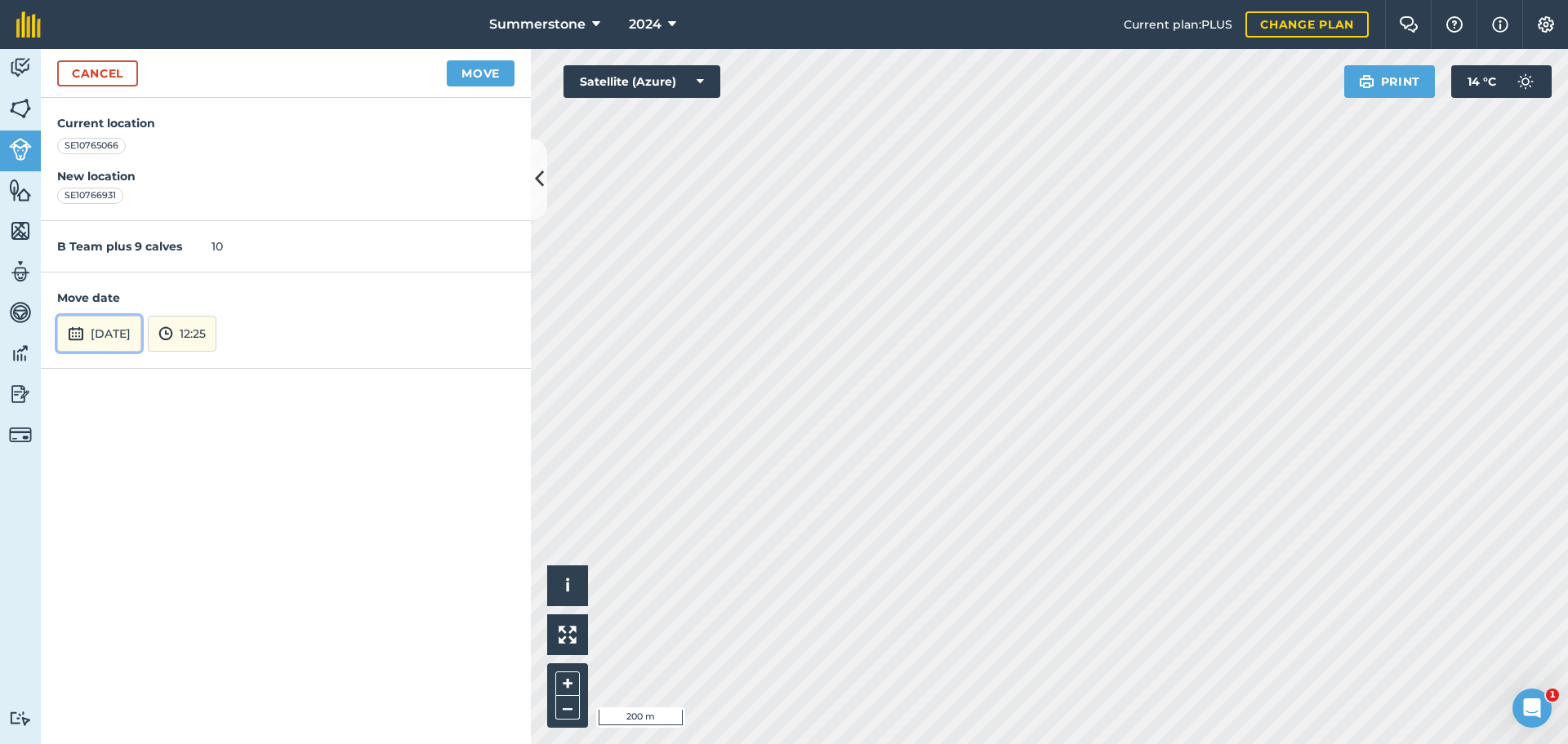
click at [135, 336] on button "[DATE]" at bounding box center [99, 333] width 84 height 36
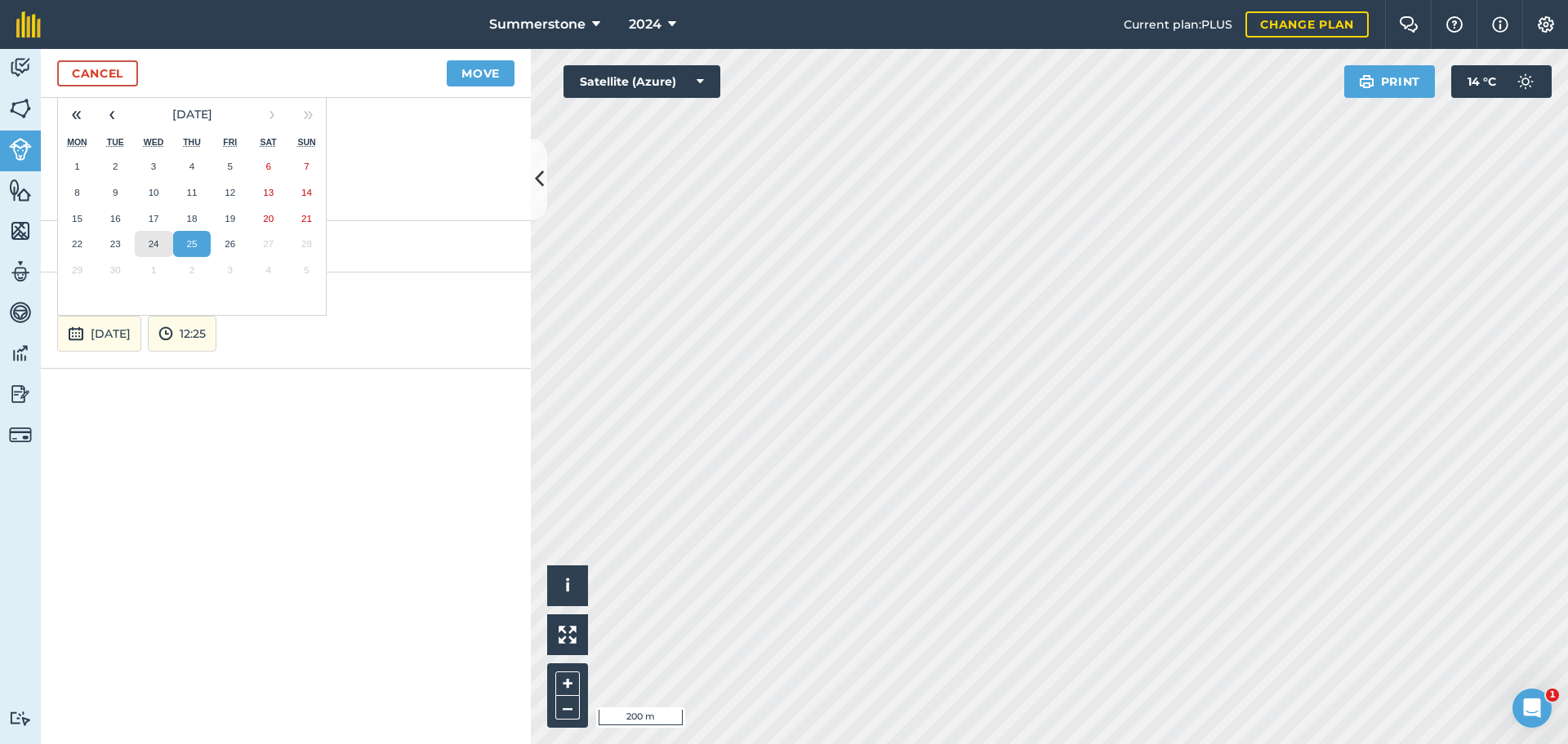
click at [156, 244] on abbr "24" at bounding box center [154, 243] width 11 height 11
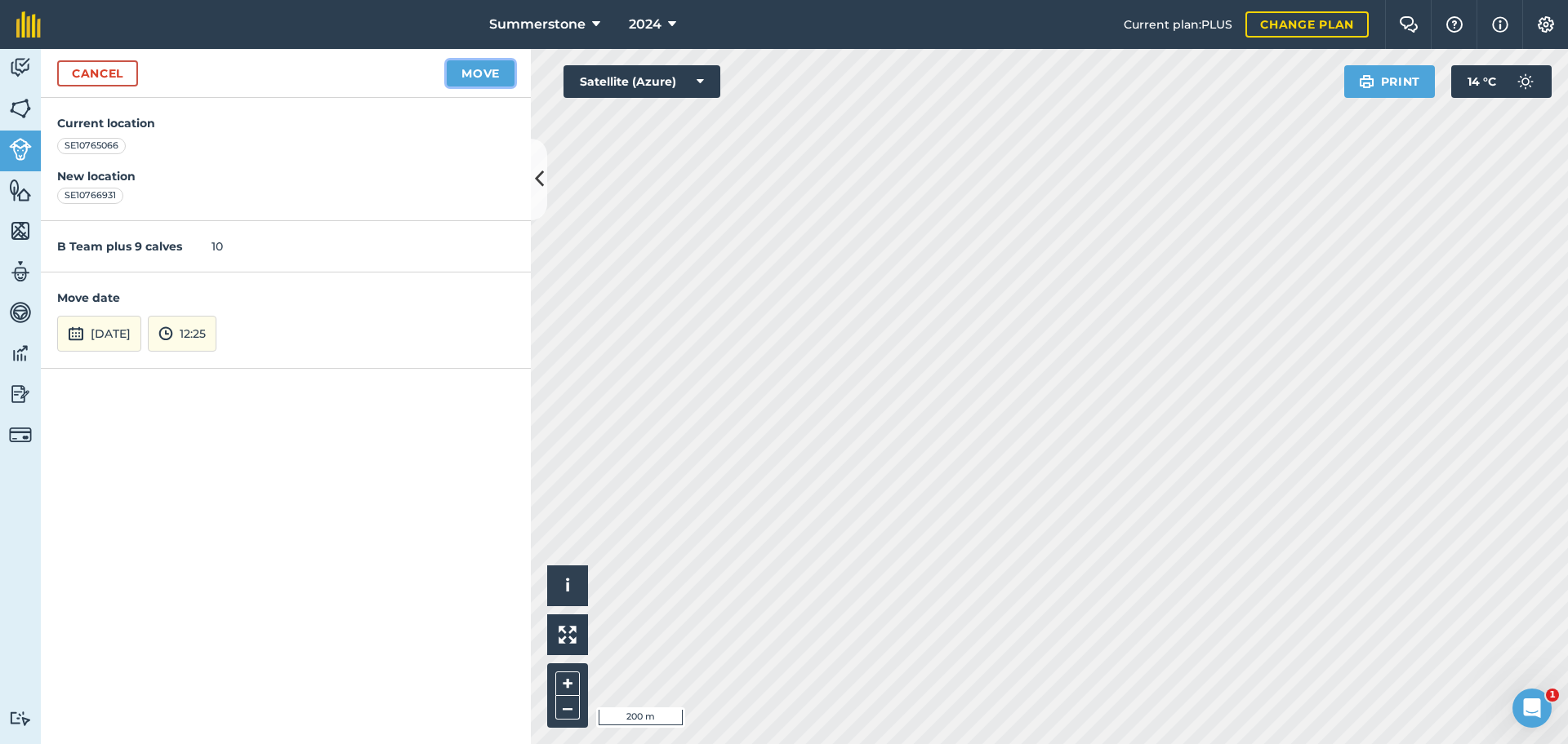
click at [480, 68] on button "Move" at bounding box center [481, 73] width 67 height 26
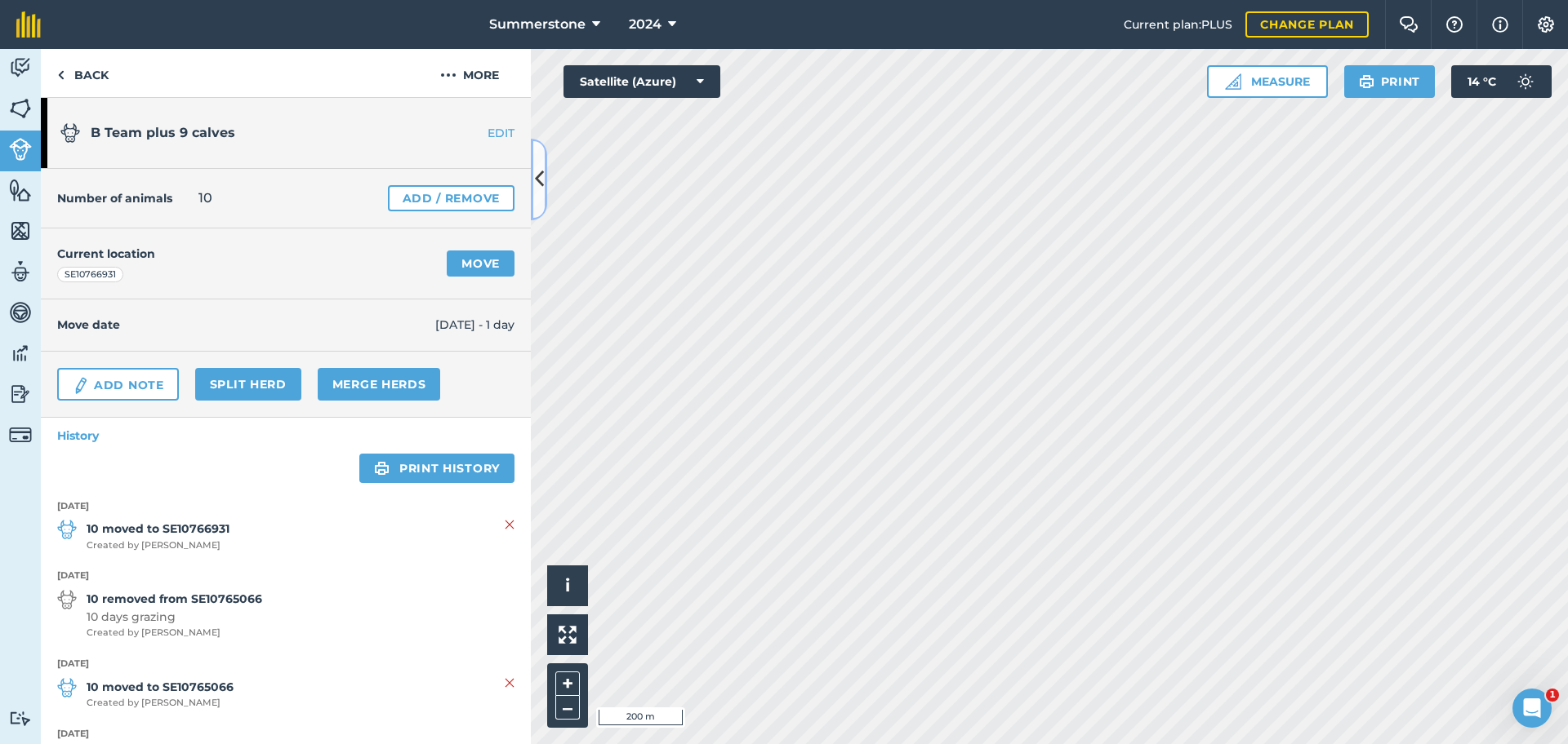
click at [542, 174] on icon at bounding box center [539, 179] width 9 height 28
